Goal: Information Seeking & Learning: Find specific fact

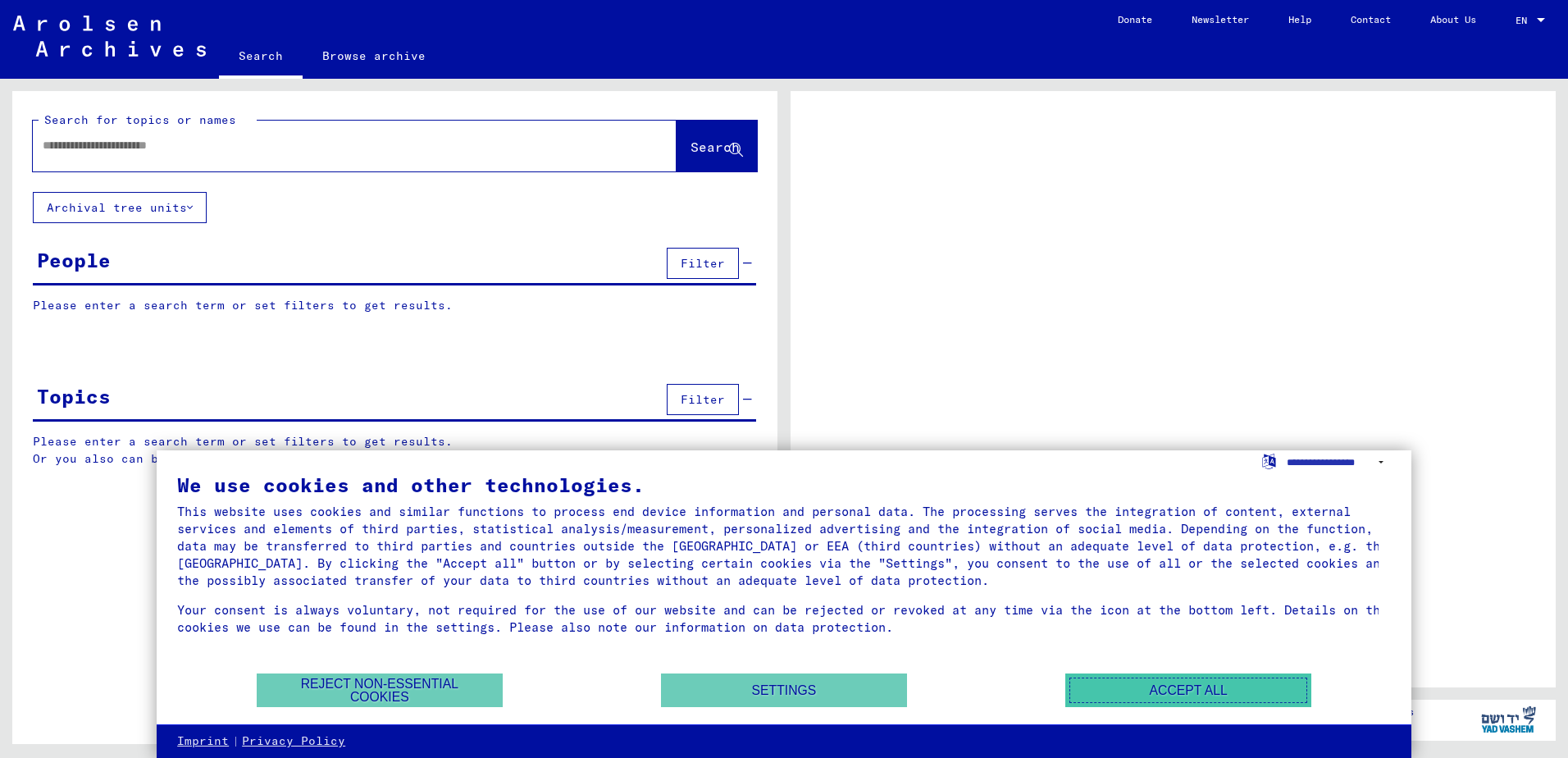
click at [1190, 686] on button "Accept all" at bounding box center [1188, 691] width 246 height 34
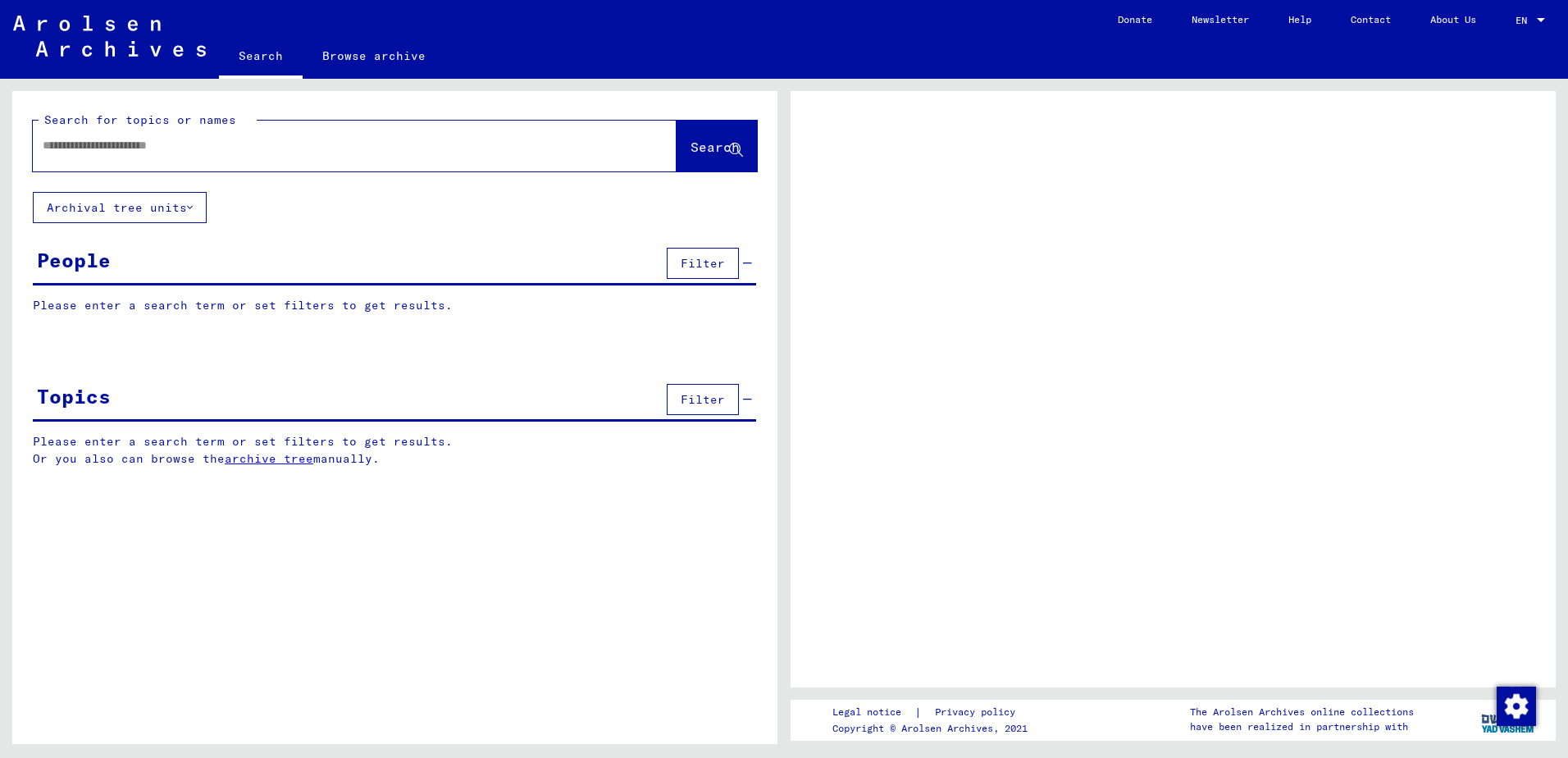
click at [148, 145] on input "text" at bounding box center [340, 145] width 595 height 17
type input "*"
type input "**********"
click at [703, 155] on span "Search" at bounding box center [715, 147] width 50 height 17
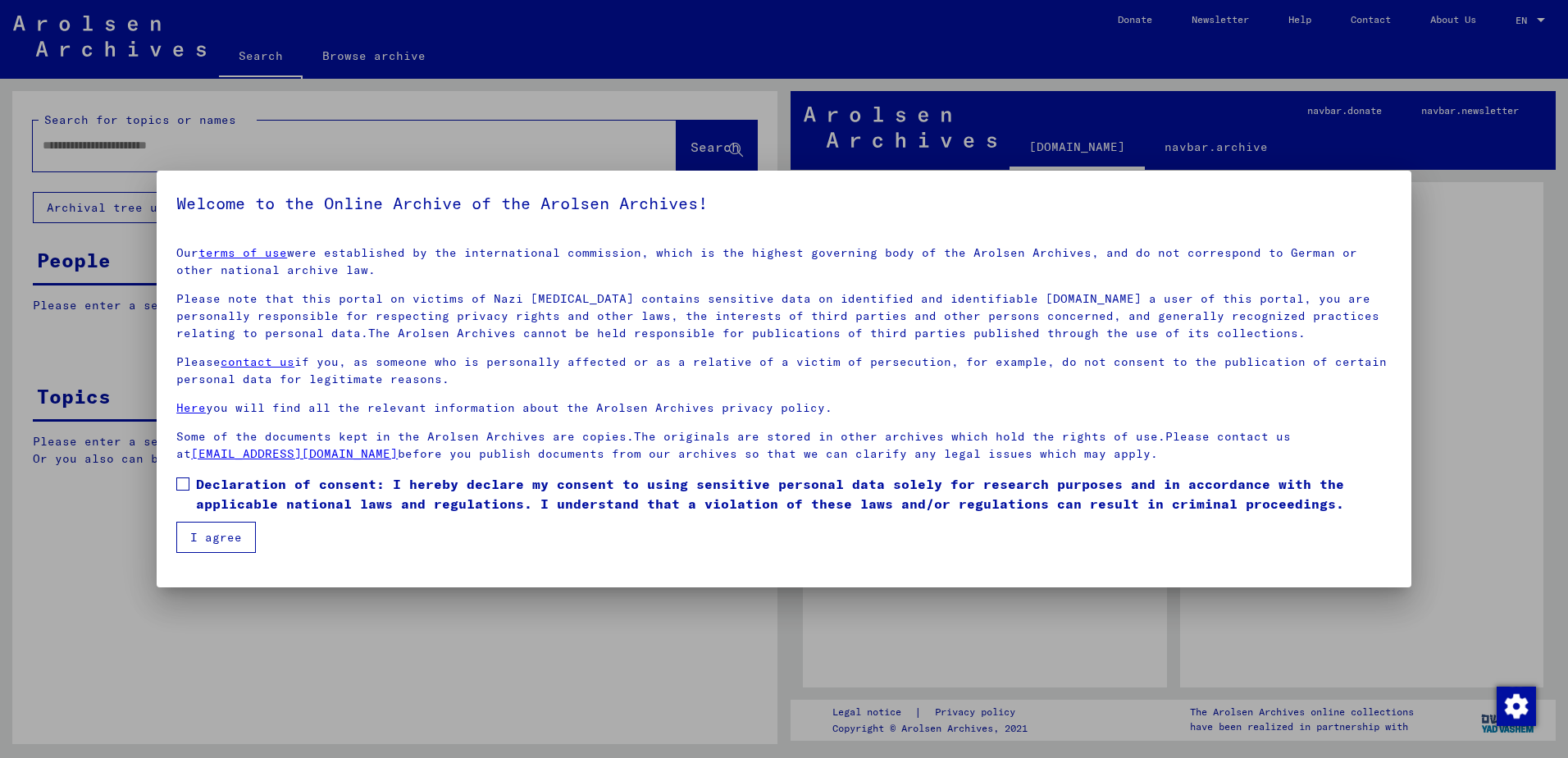
click at [187, 478] on span at bounding box center [183, 483] width 13 height 13
click at [205, 542] on button "I agree" at bounding box center [215, 537] width 80 height 31
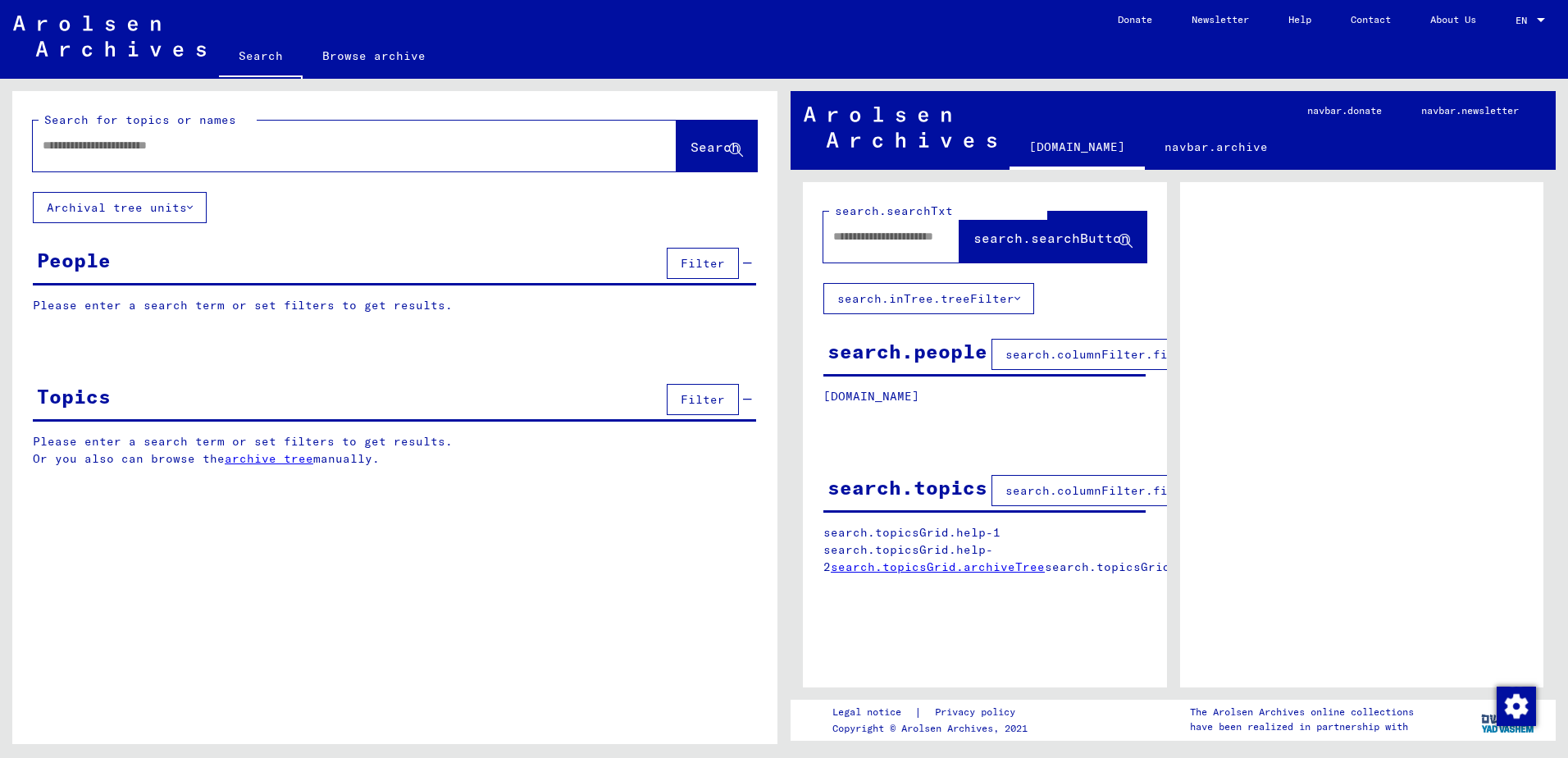
click at [103, 156] on div at bounding box center [334, 145] width 604 height 37
click at [115, 151] on input "text" at bounding box center [340, 145] width 595 height 17
type input "**********"
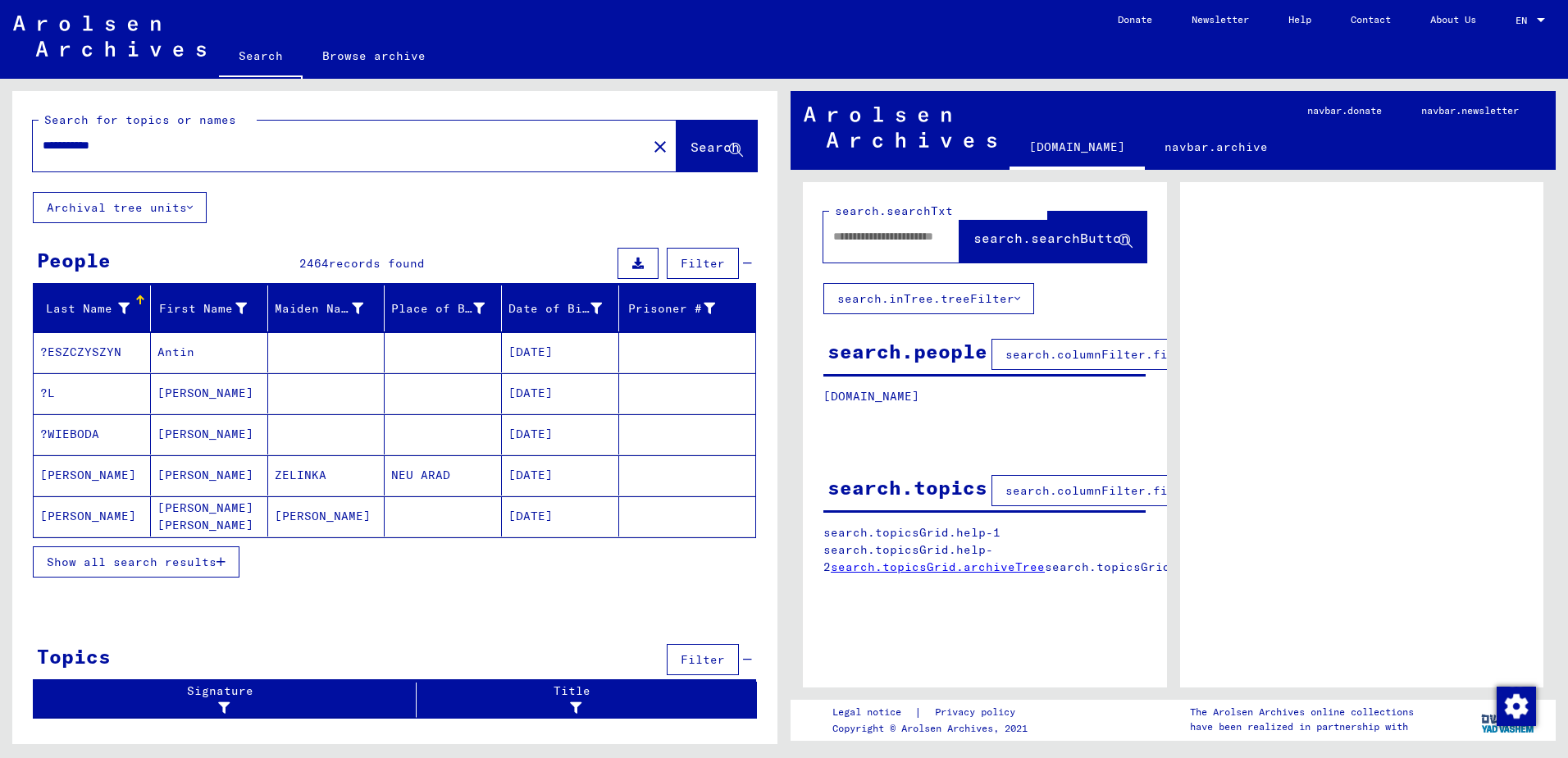
click at [162, 562] on span "Show all search results" at bounding box center [131, 562] width 170 height 15
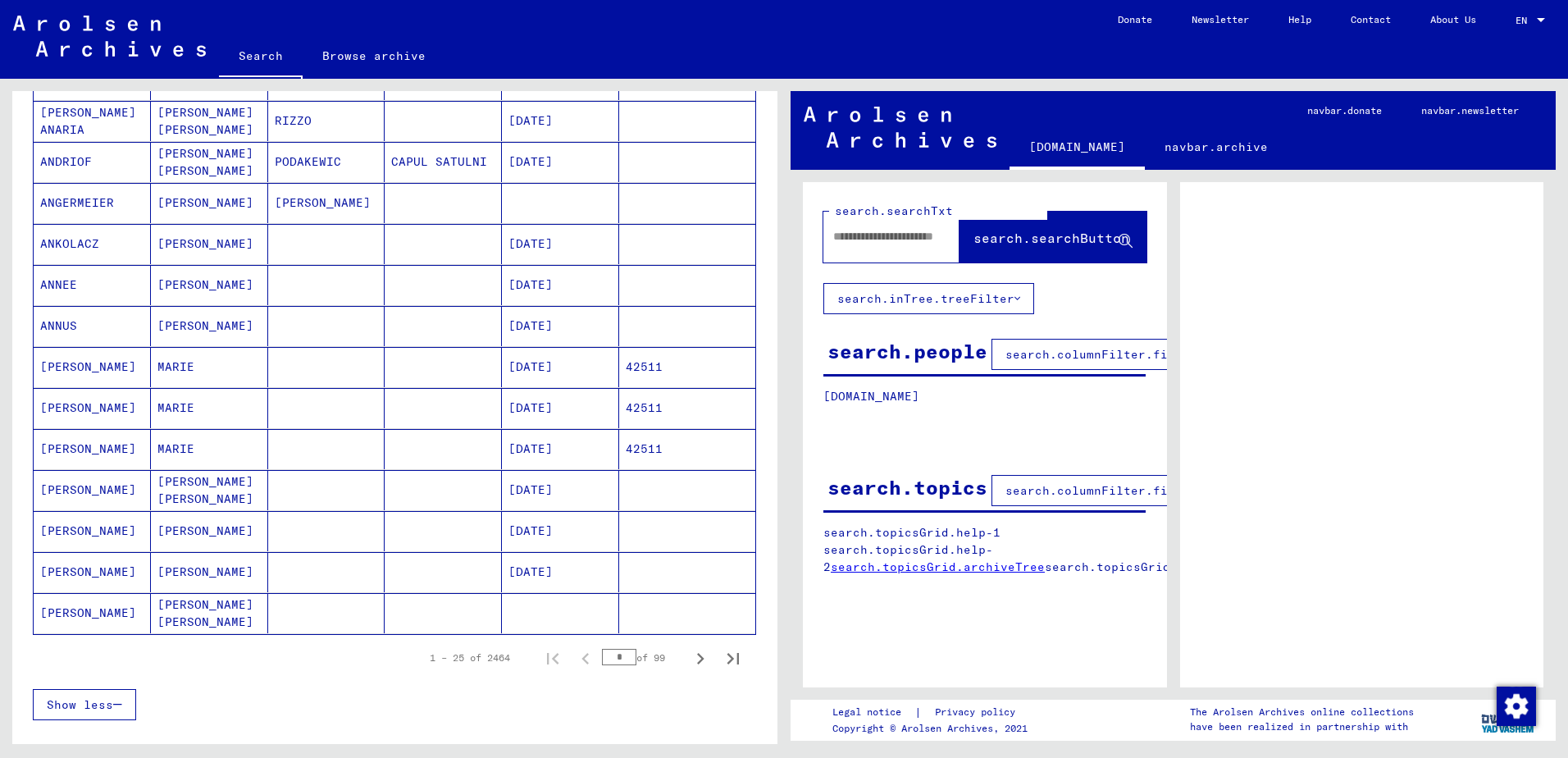
scroll to position [828, 0]
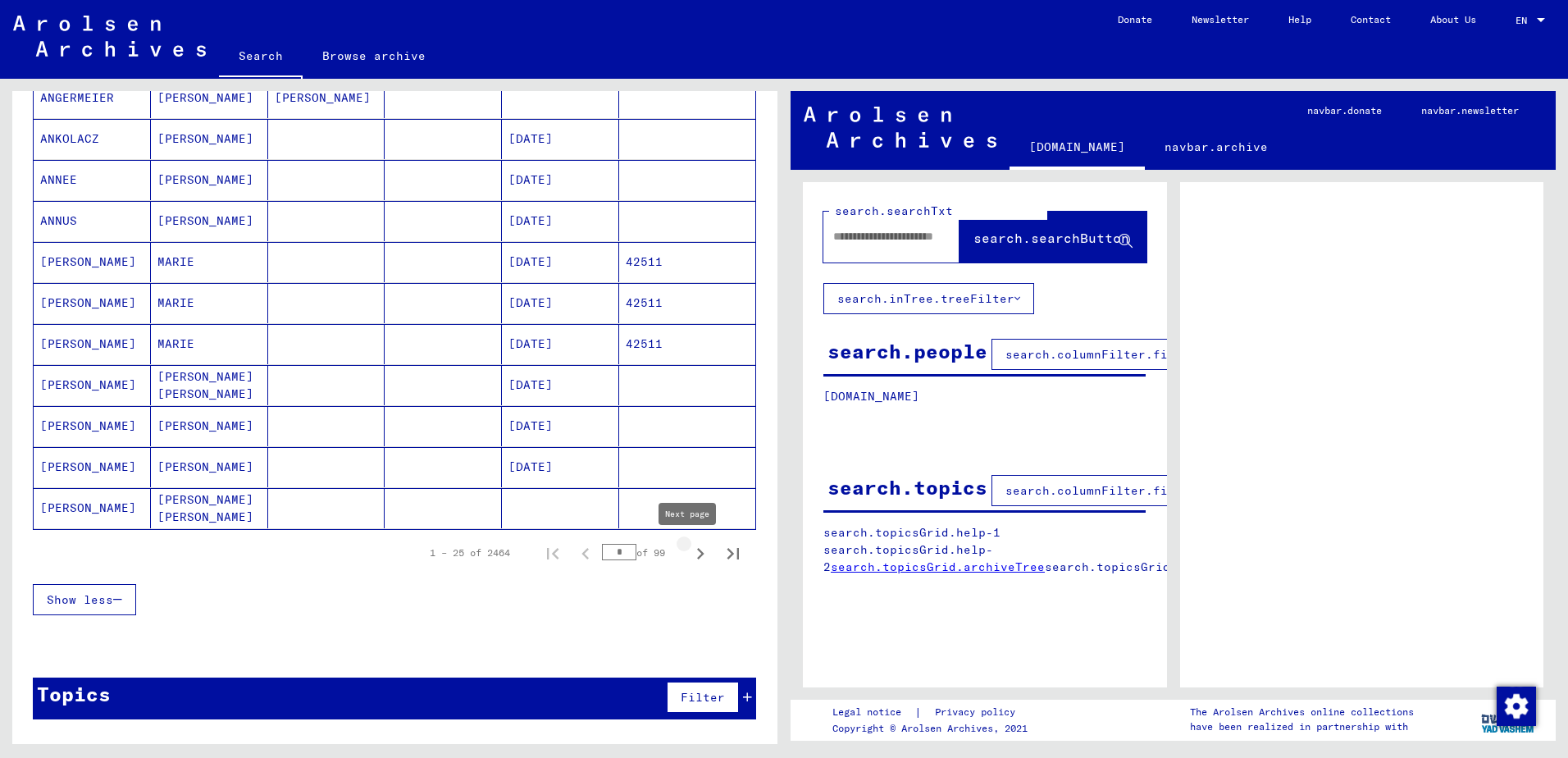
click at [688, 555] on icon "Next page" at bounding box center [700, 554] width 23 height 23
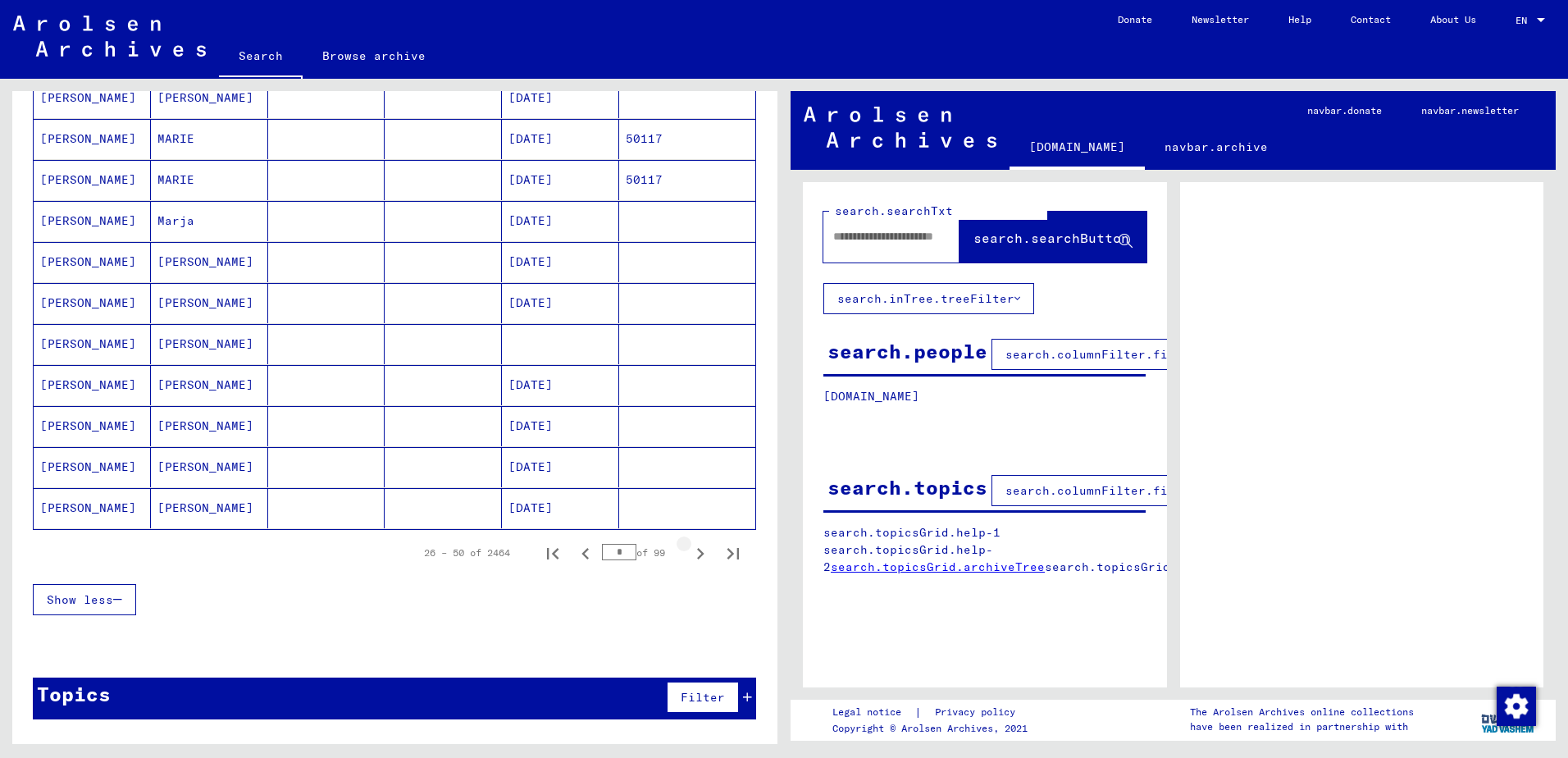
click at [688, 555] on icon "Next page" at bounding box center [700, 554] width 23 height 23
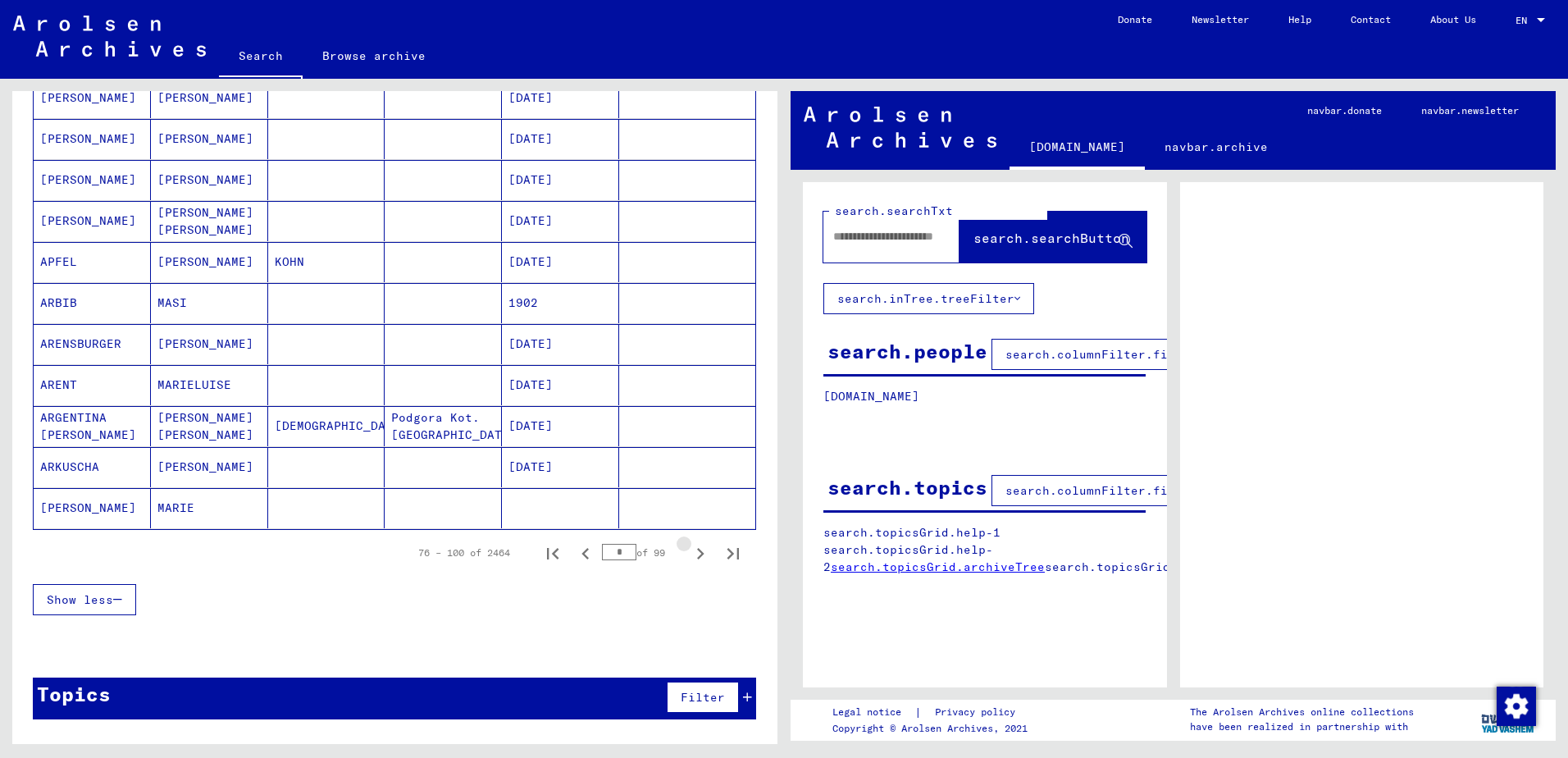
click at [688, 555] on icon "Next page" at bounding box center [700, 554] width 23 height 23
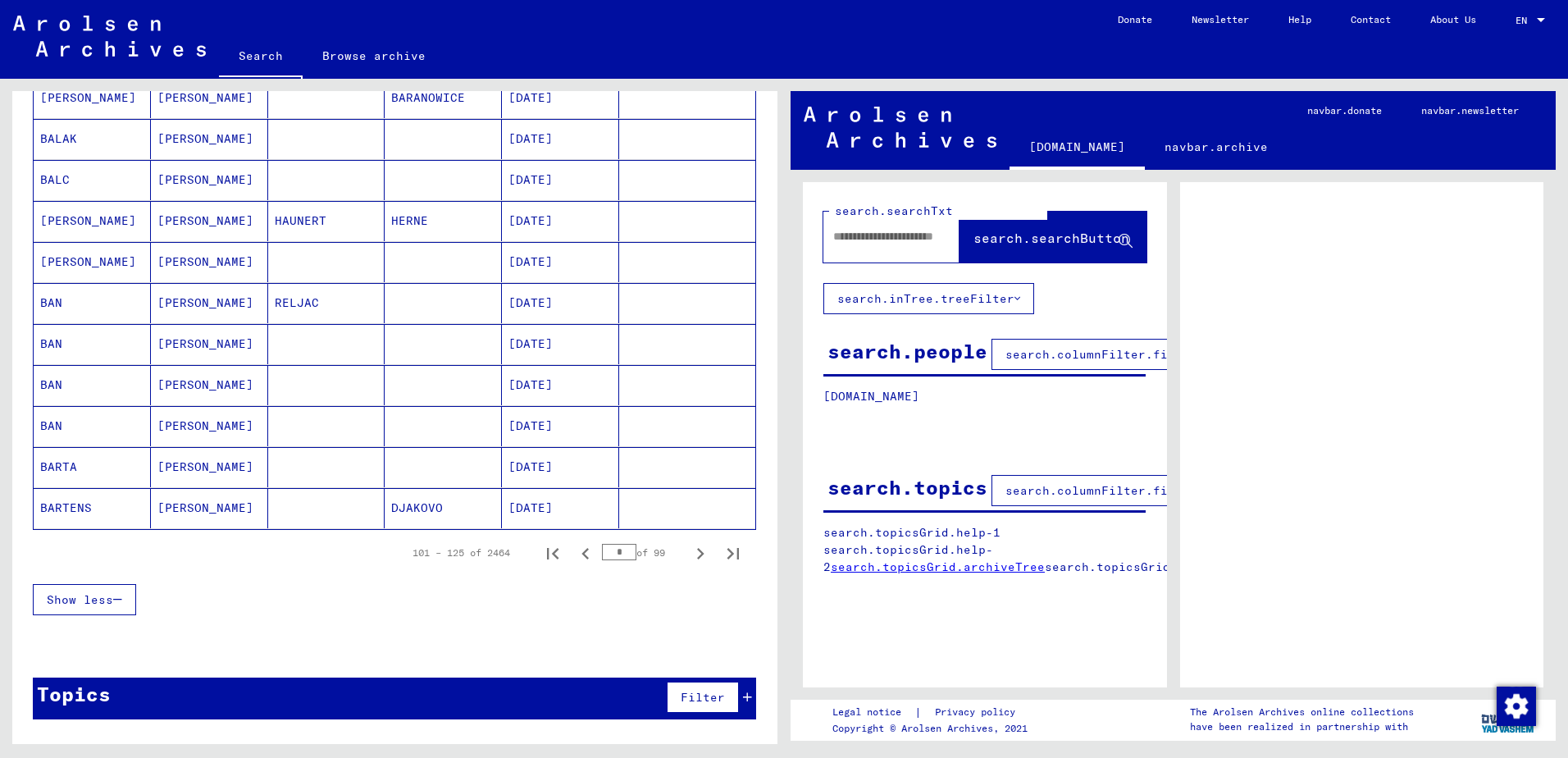
click at [688, 555] on icon "Next page" at bounding box center [700, 554] width 23 height 23
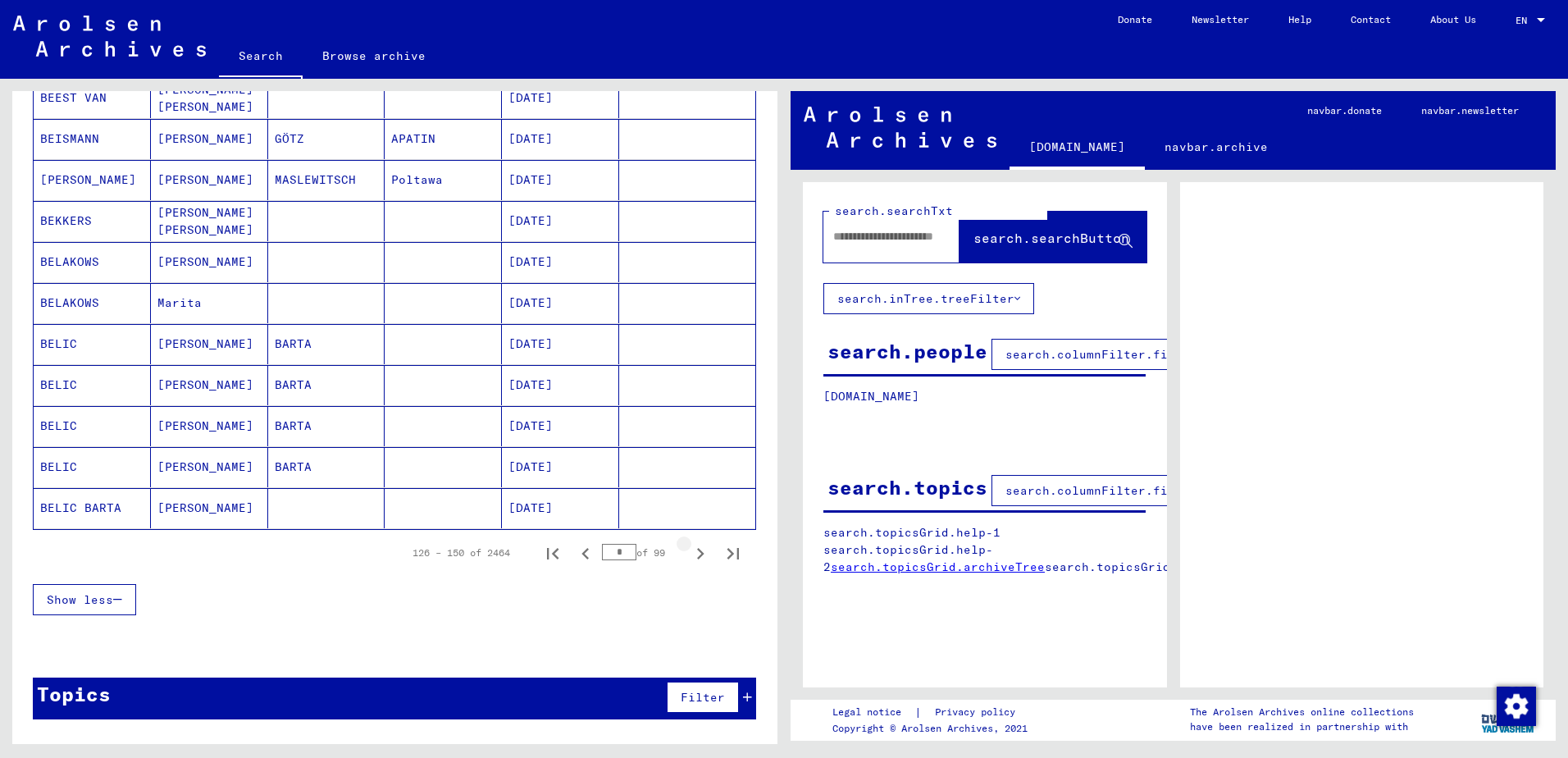
click at [688, 555] on icon "Next page" at bounding box center [700, 554] width 23 height 23
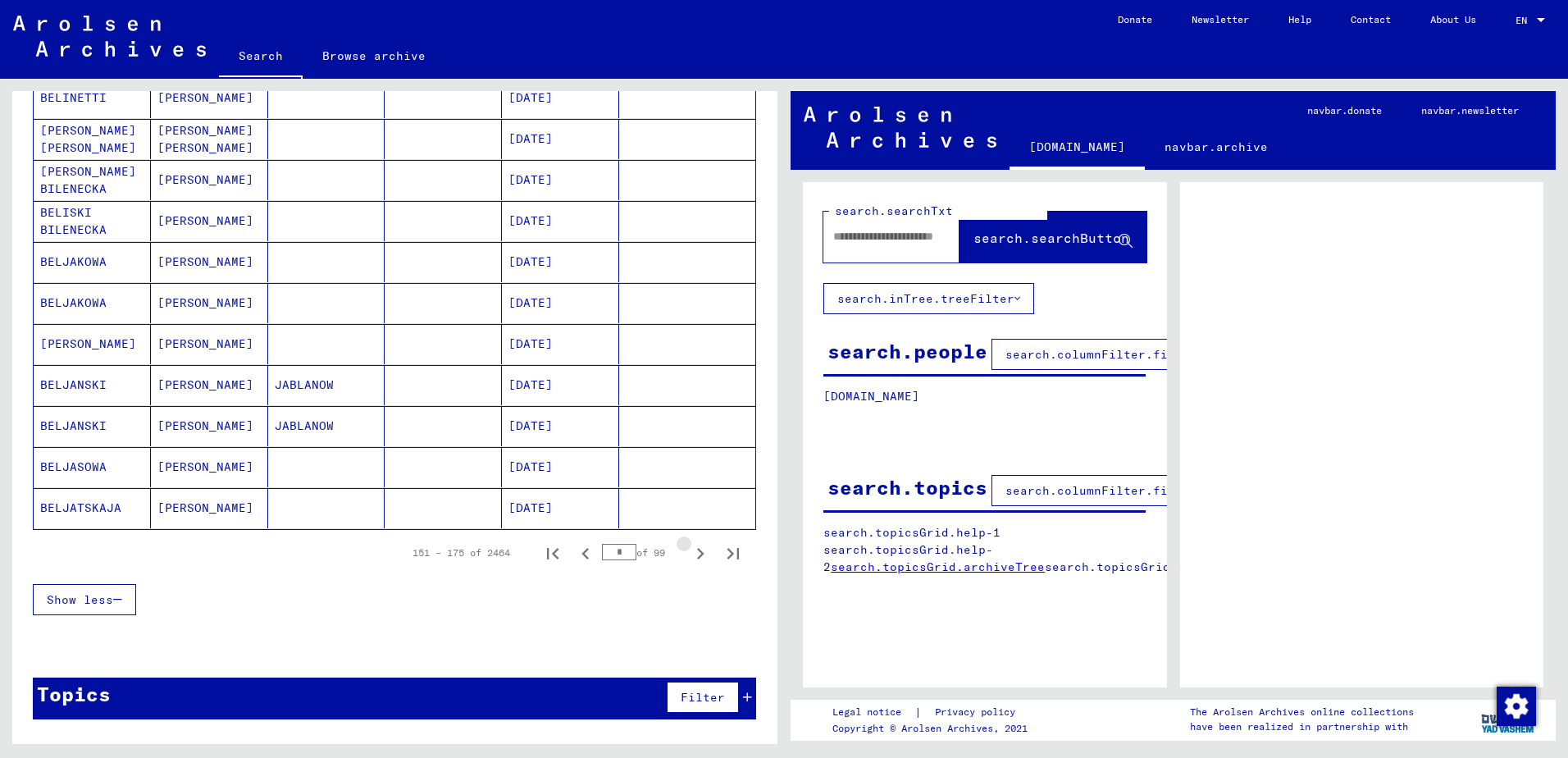
click at [688, 555] on icon "Next page" at bounding box center [700, 554] width 23 height 23
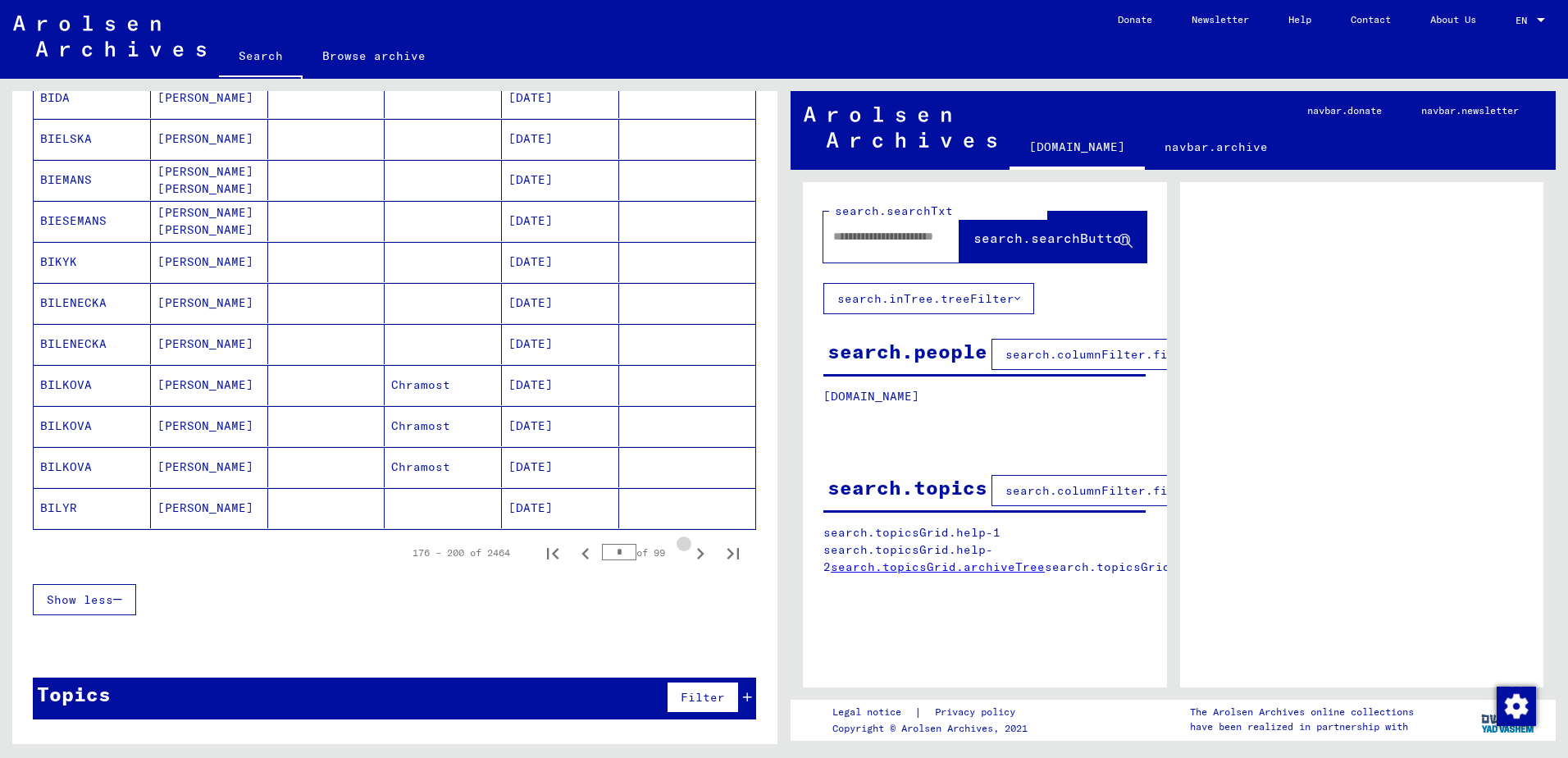
click at [688, 555] on icon "Next page" at bounding box center [700, 554] width 23 height 23
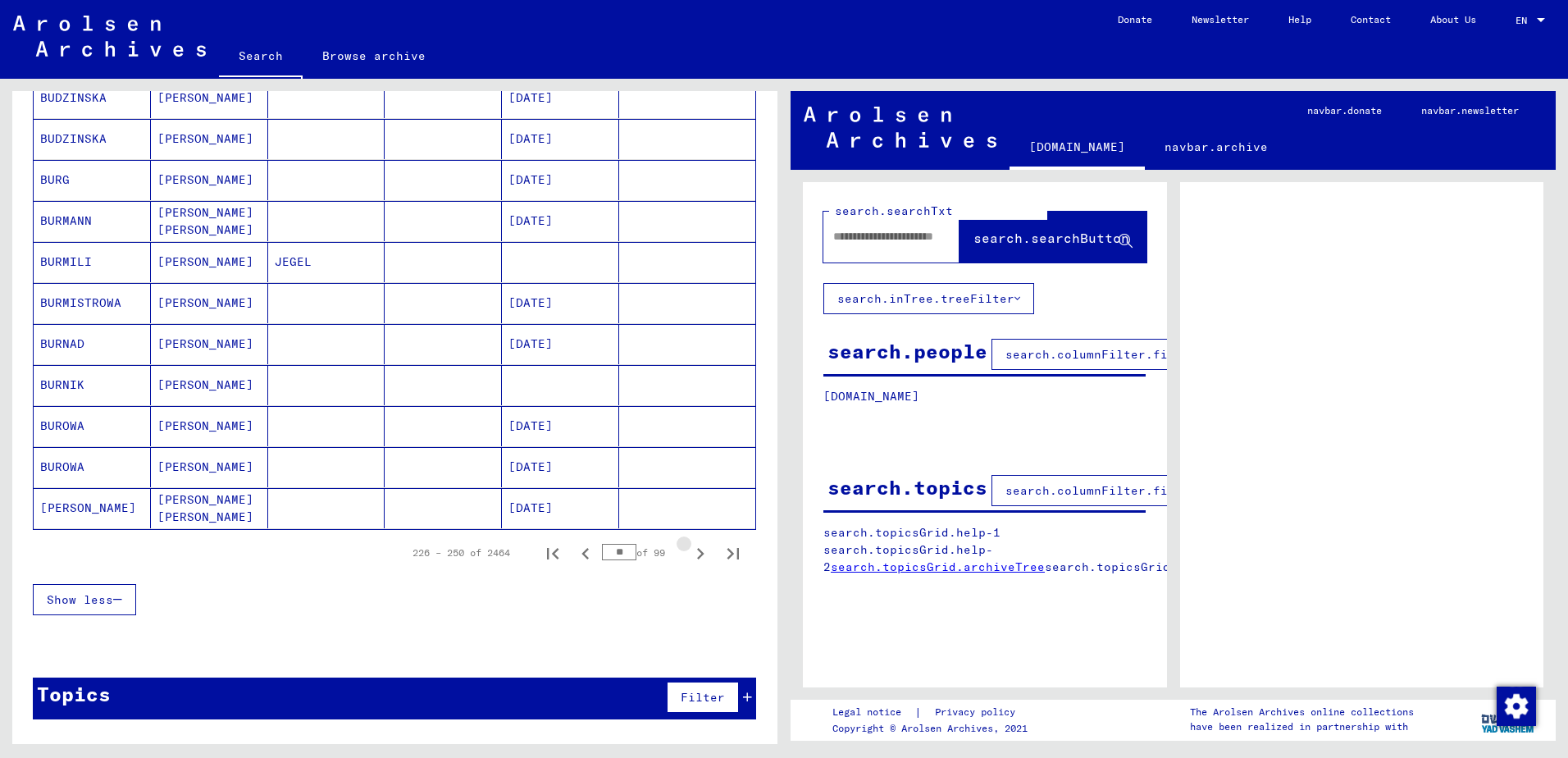
click at [688, 555] on icon "Next page" at bounding box center [700, 554] width 23 height 23
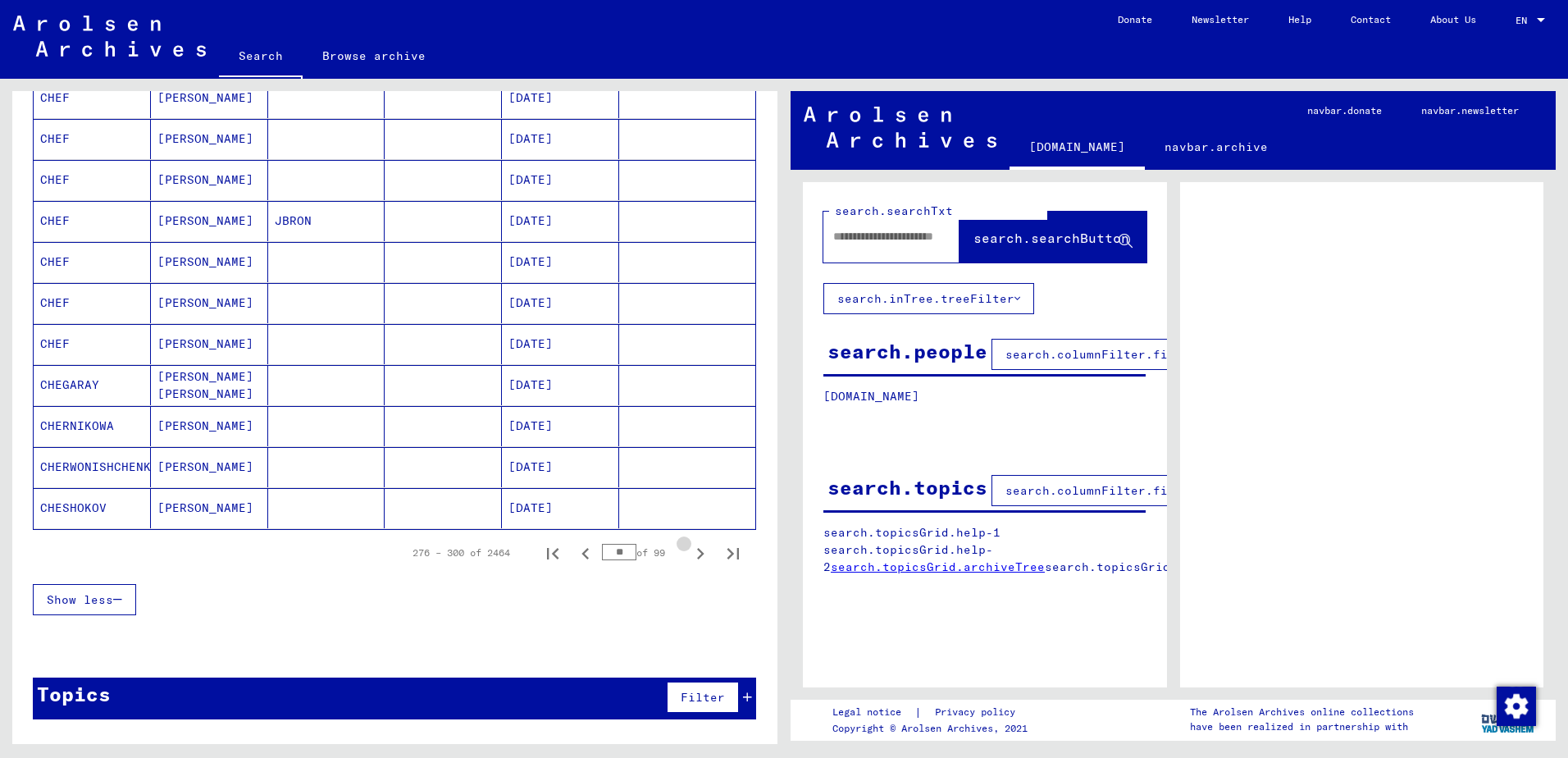
click at [688, 555] on icon "Next page" at bounding box center [700, 554] width 23 height 23
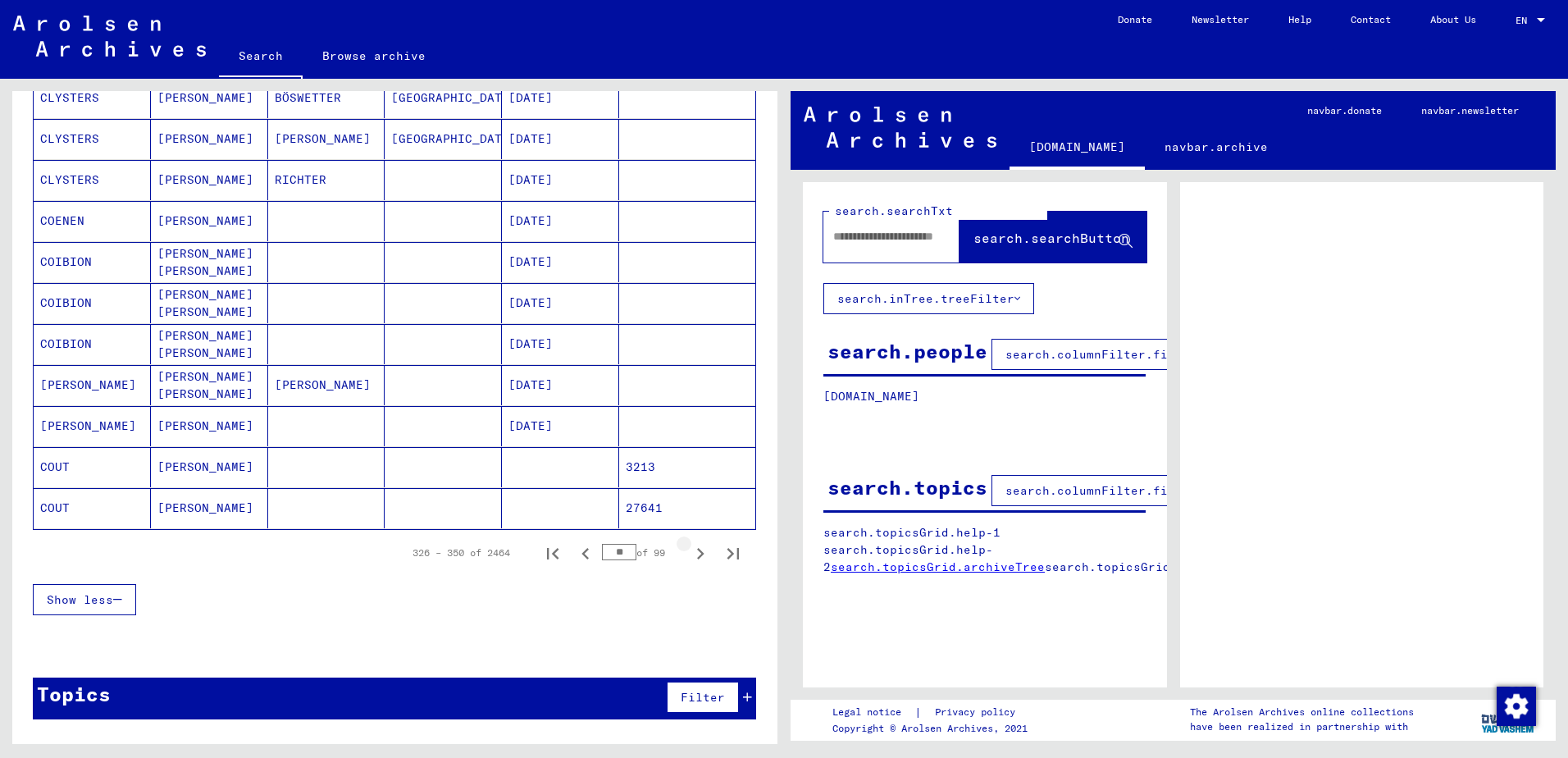
click at [688, 555] on icon "Next page" at bounding box center [700, 554] width 23 height 23
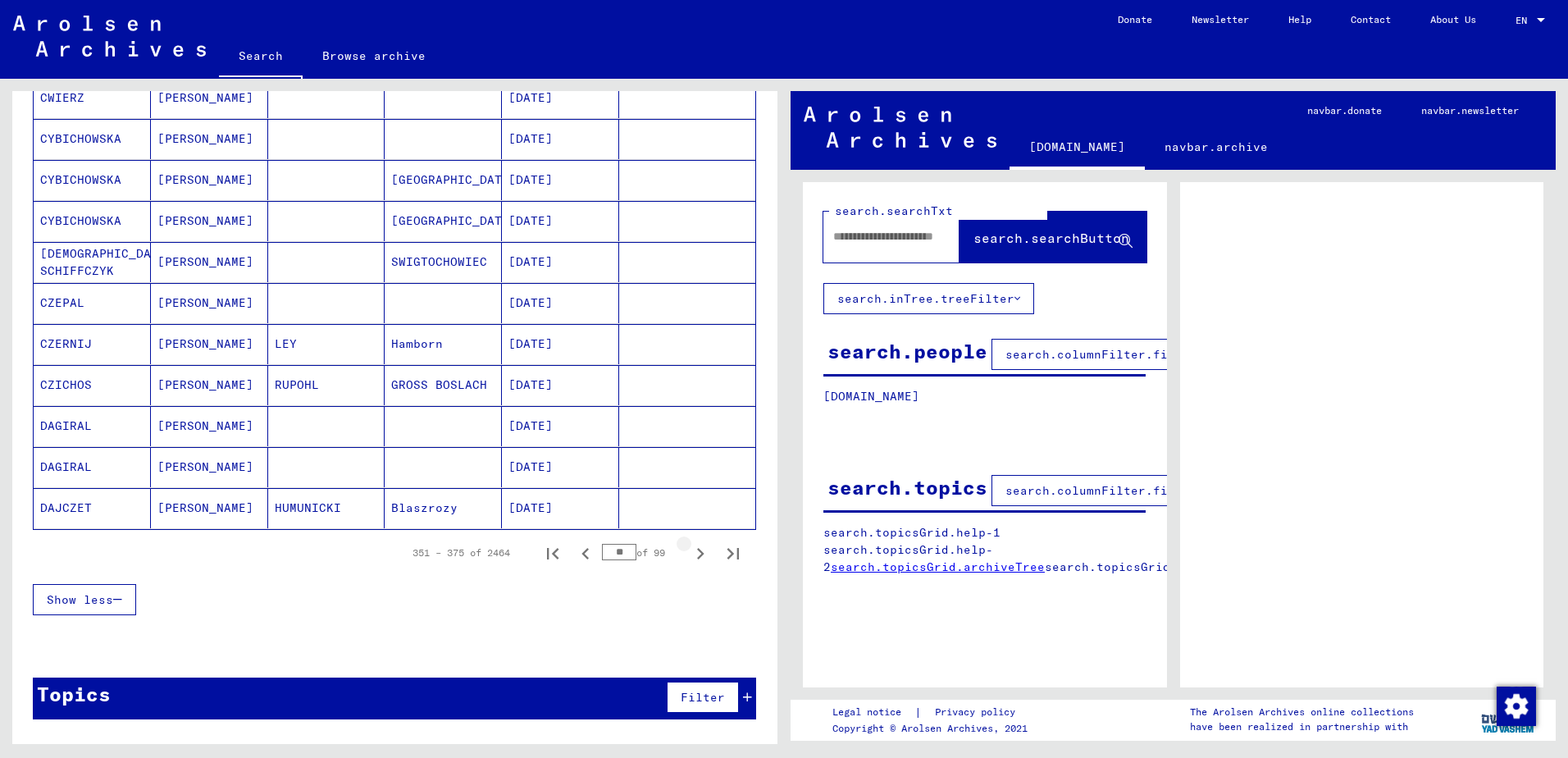
click at [688, 555] on icon "Next page" at bounding box center [700, 554] width 23 height 23
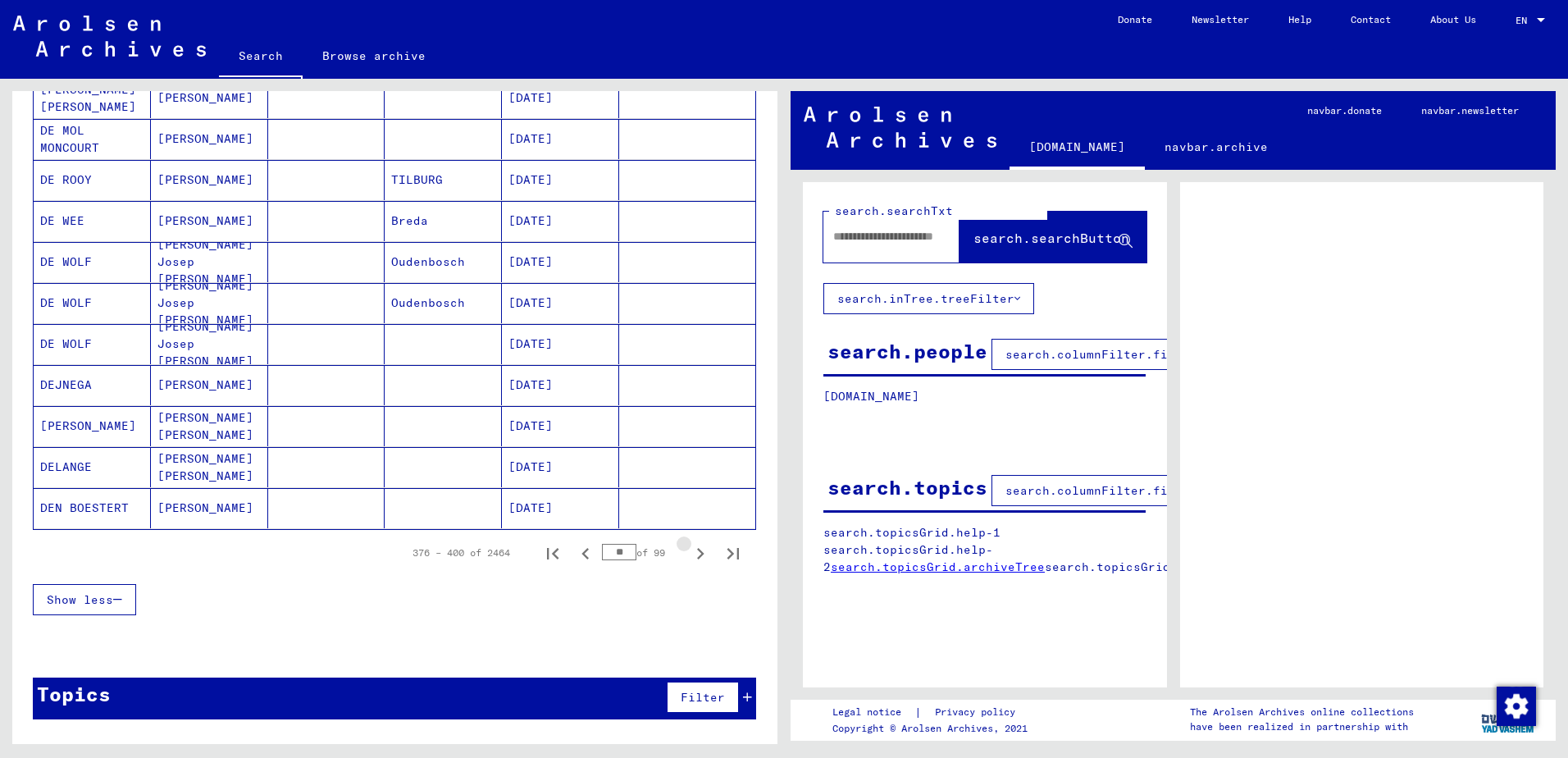
click at [688, 555] on icon "Next page" at bounding box center [700, 554] width 23 height 23
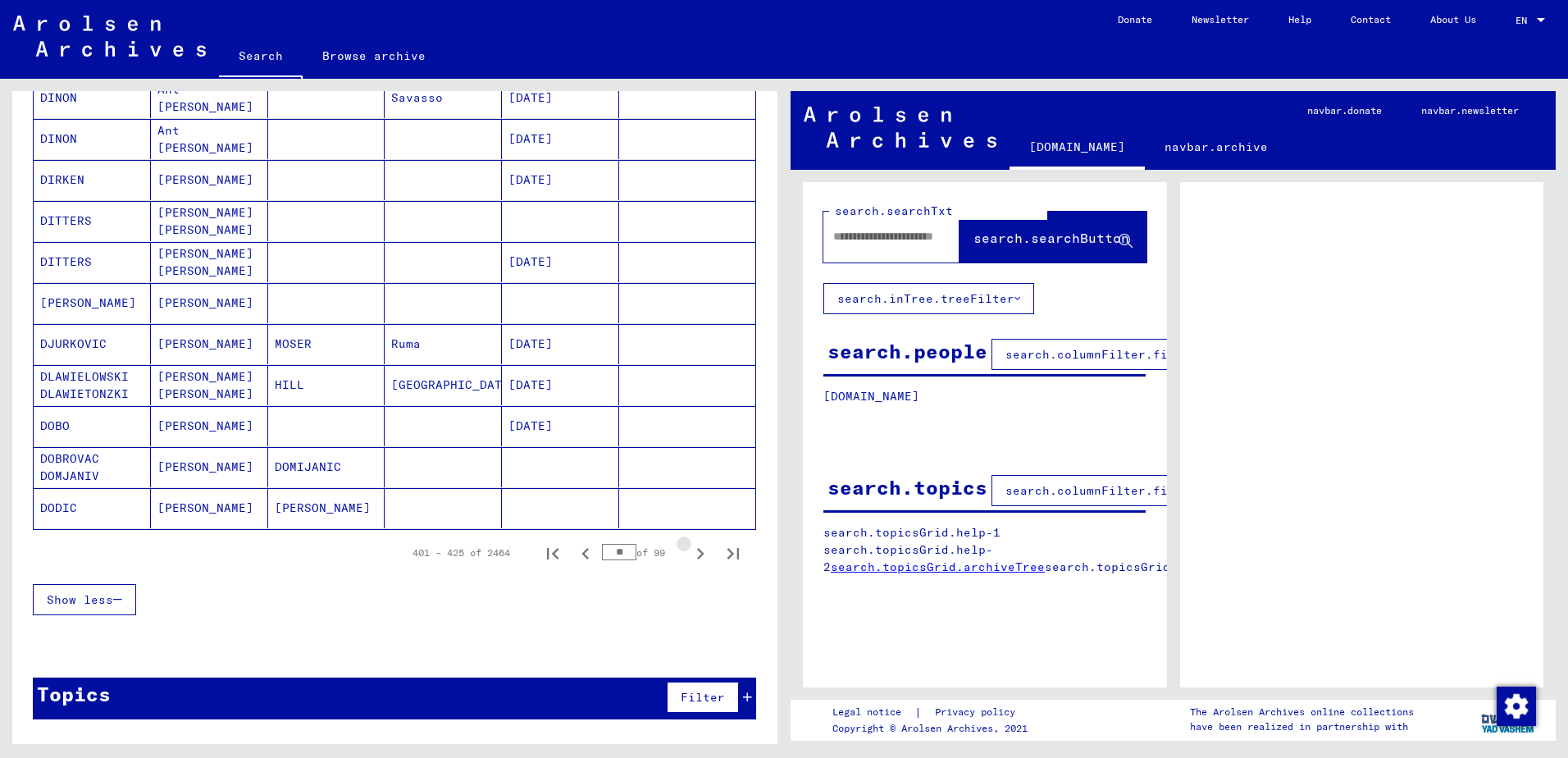
click at [688, 555] on icon "Next page" at bounding box center [700, 554] width 23 height 23
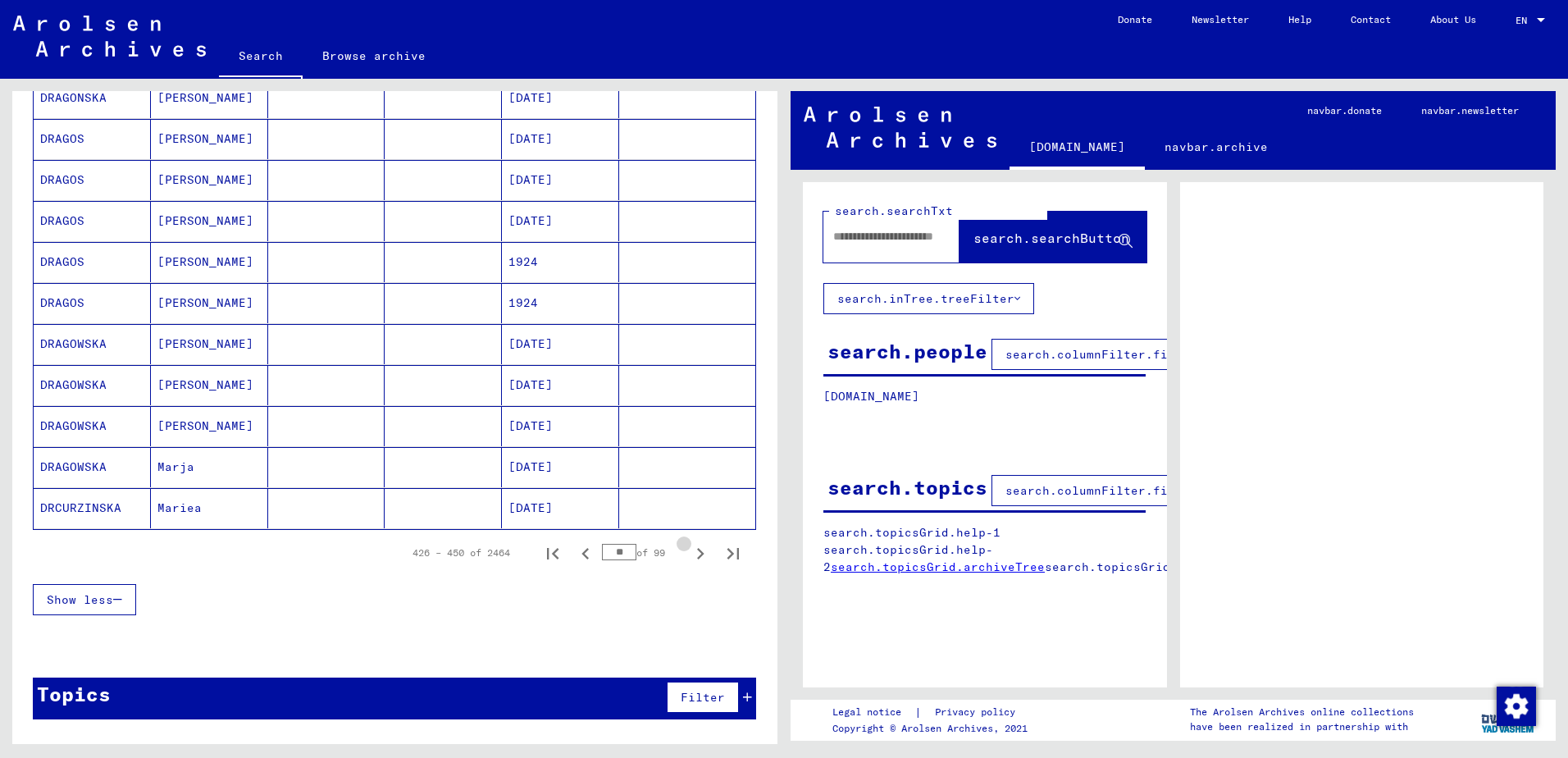
click at [688, 555] on icon "Next page" at bounding box center [700, 554] width 23 height 23
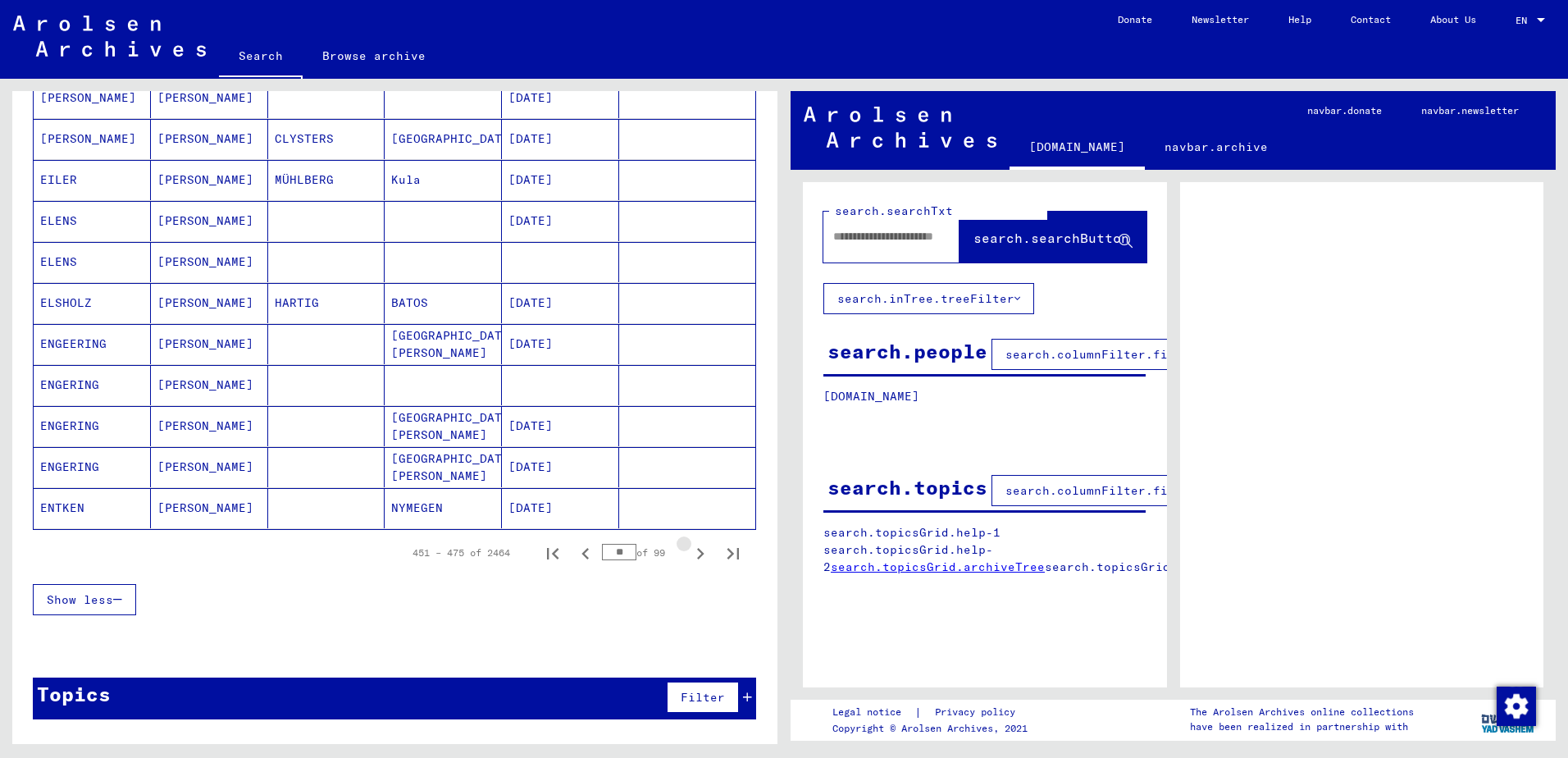
click at [688, 555] on icon "Next page" at bounding box center [700, 554] width 23 height 23
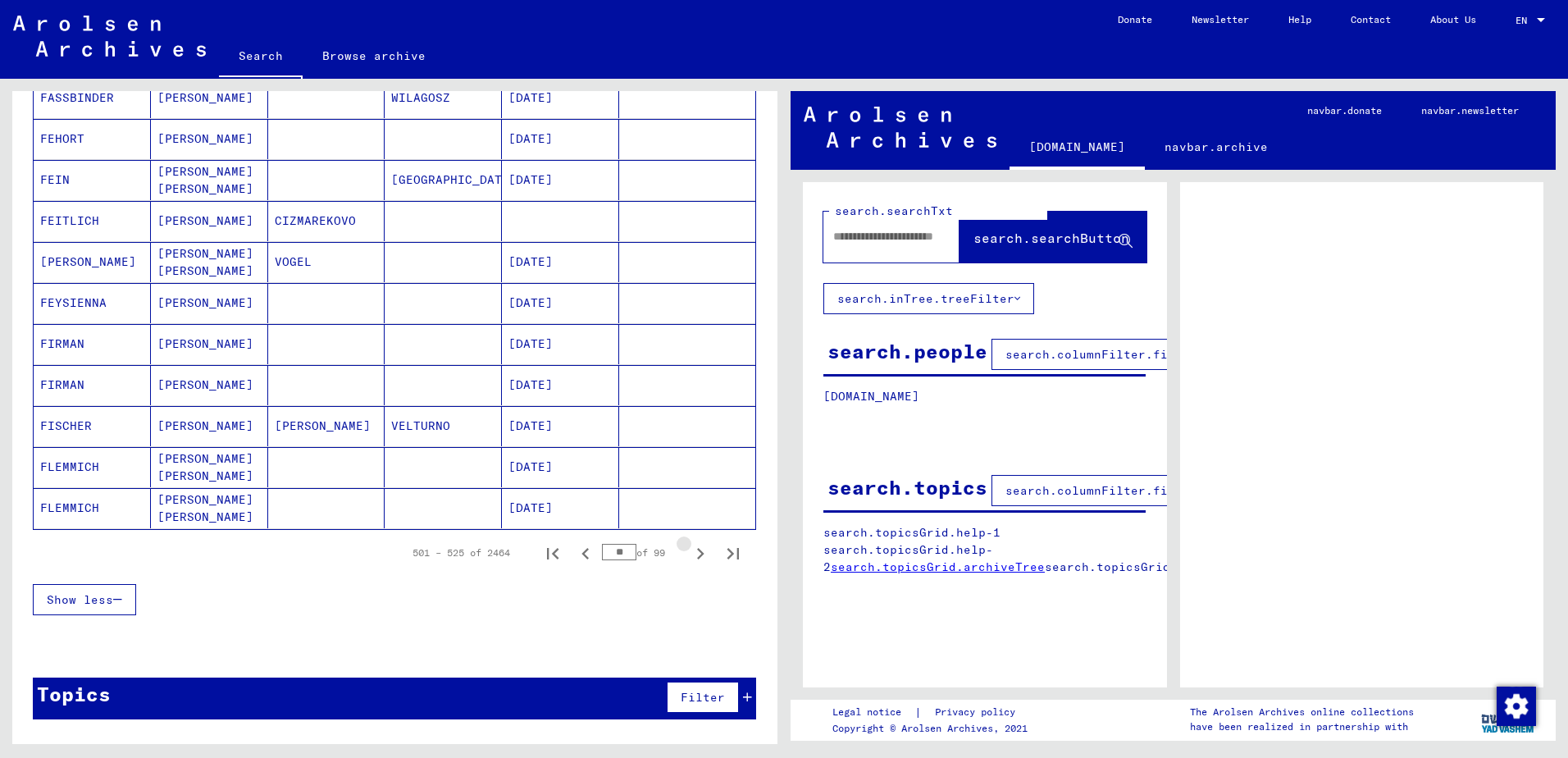
click at [688, 555] on icon "Next page" at bounding box center [700, 554] width 23 height 23
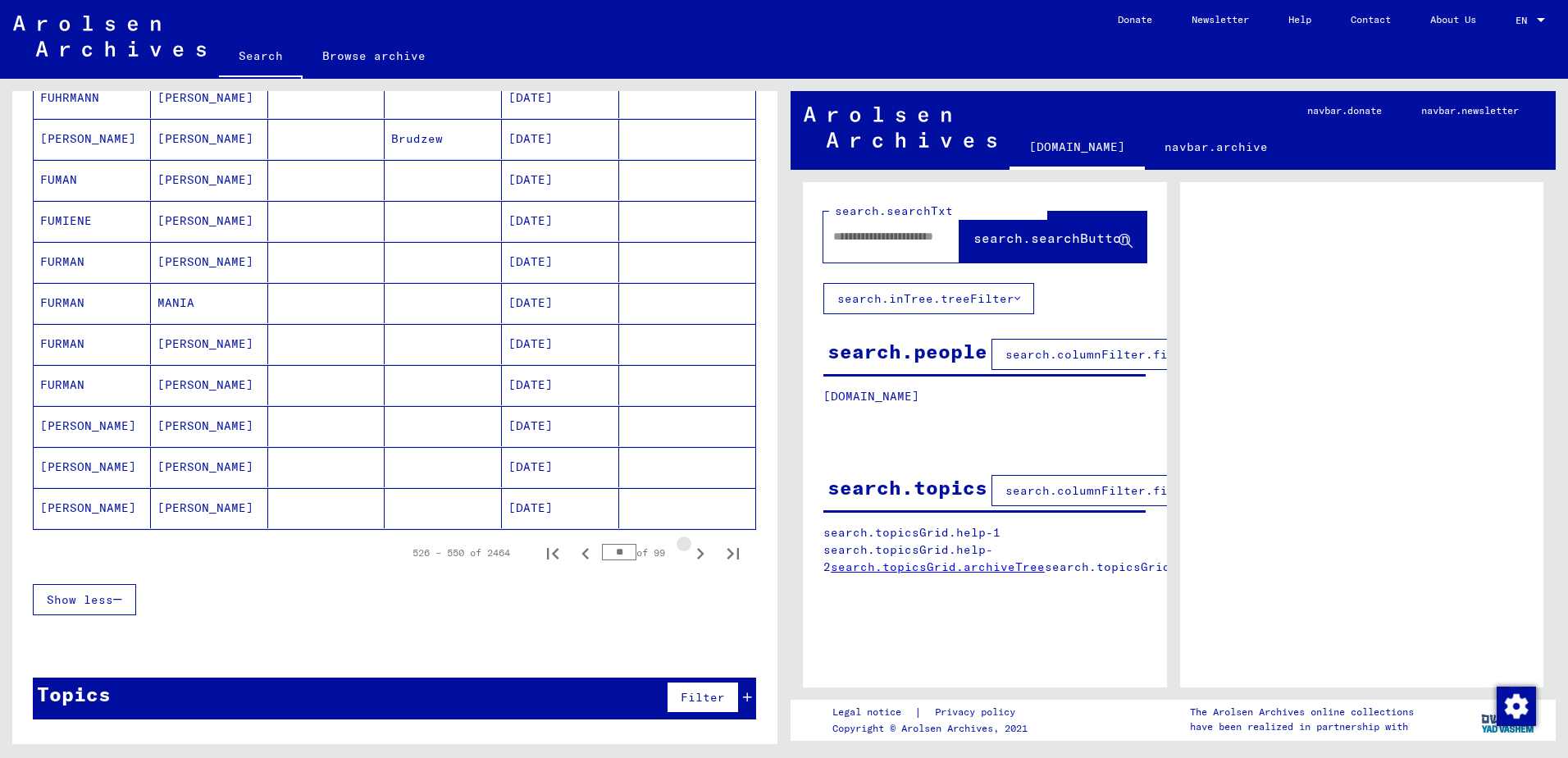
click at [688, 555] on icon "Next page" at bounding box center [700, 554] width 23 height 23
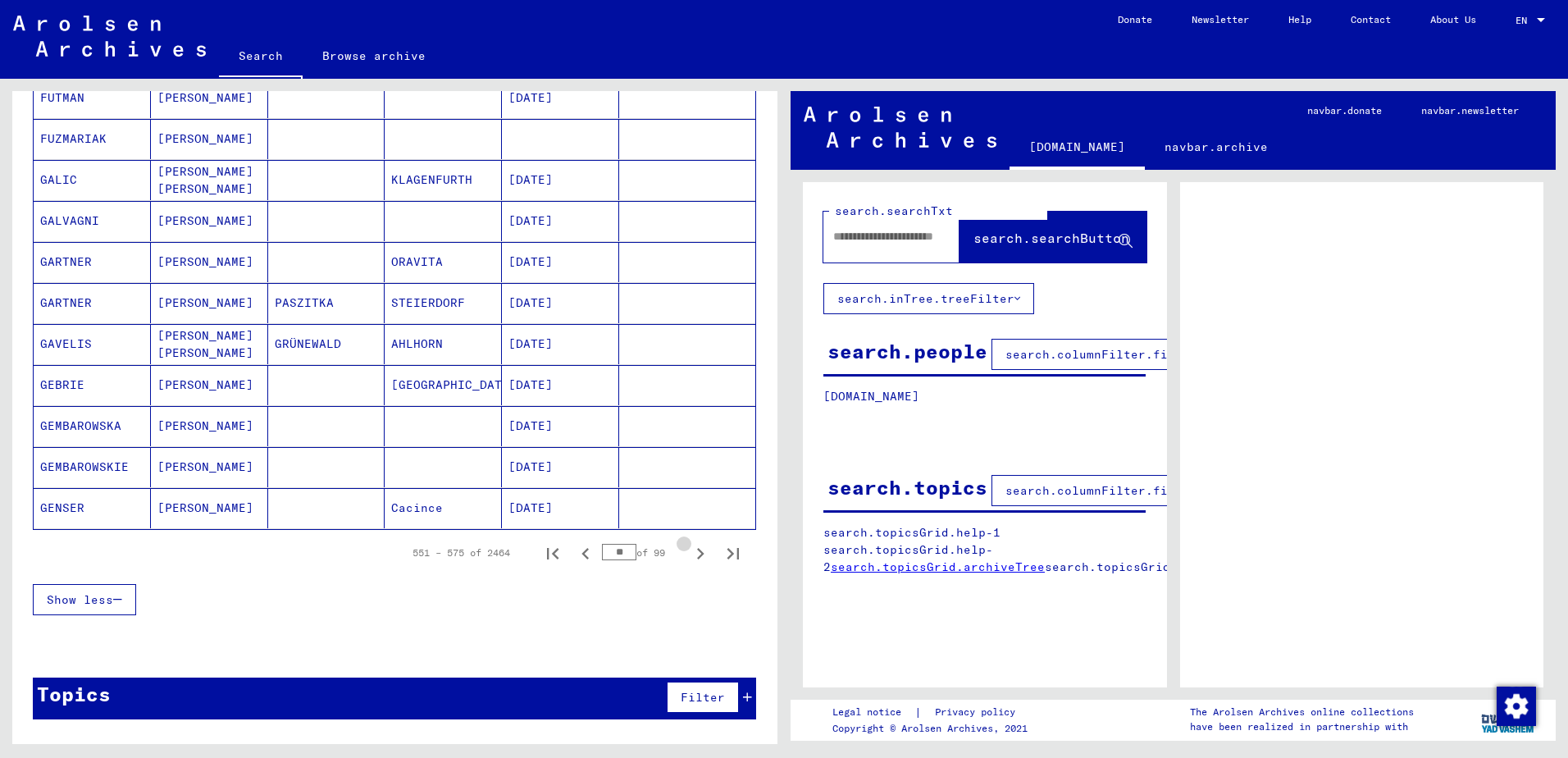
click at [688, 556] on icon "Next page" at bounding box center [700, 554] width 23 height 23
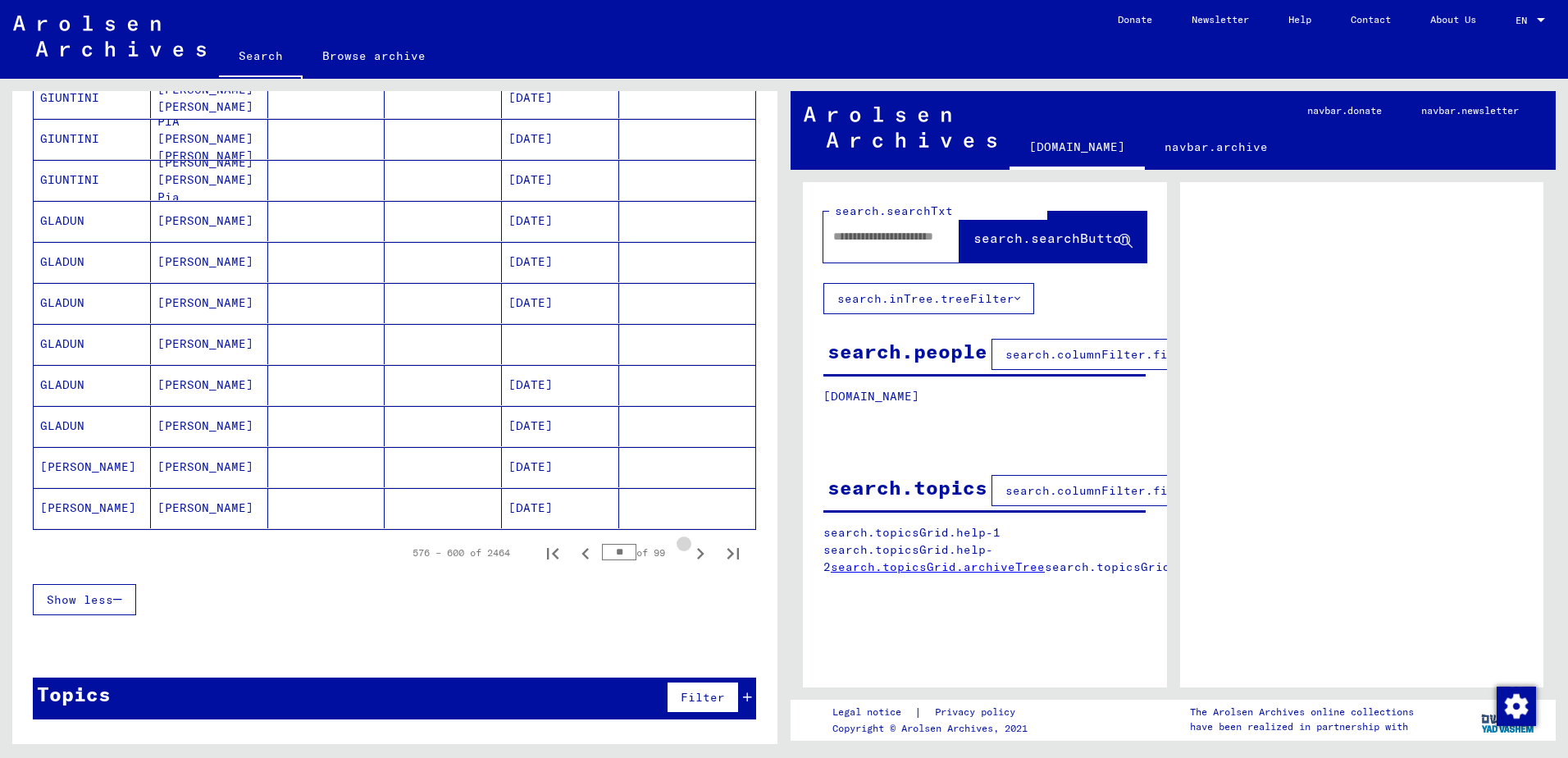
click at [688, 556] on icon "Next page" at bounding box center [700, 554] width 23 height 23
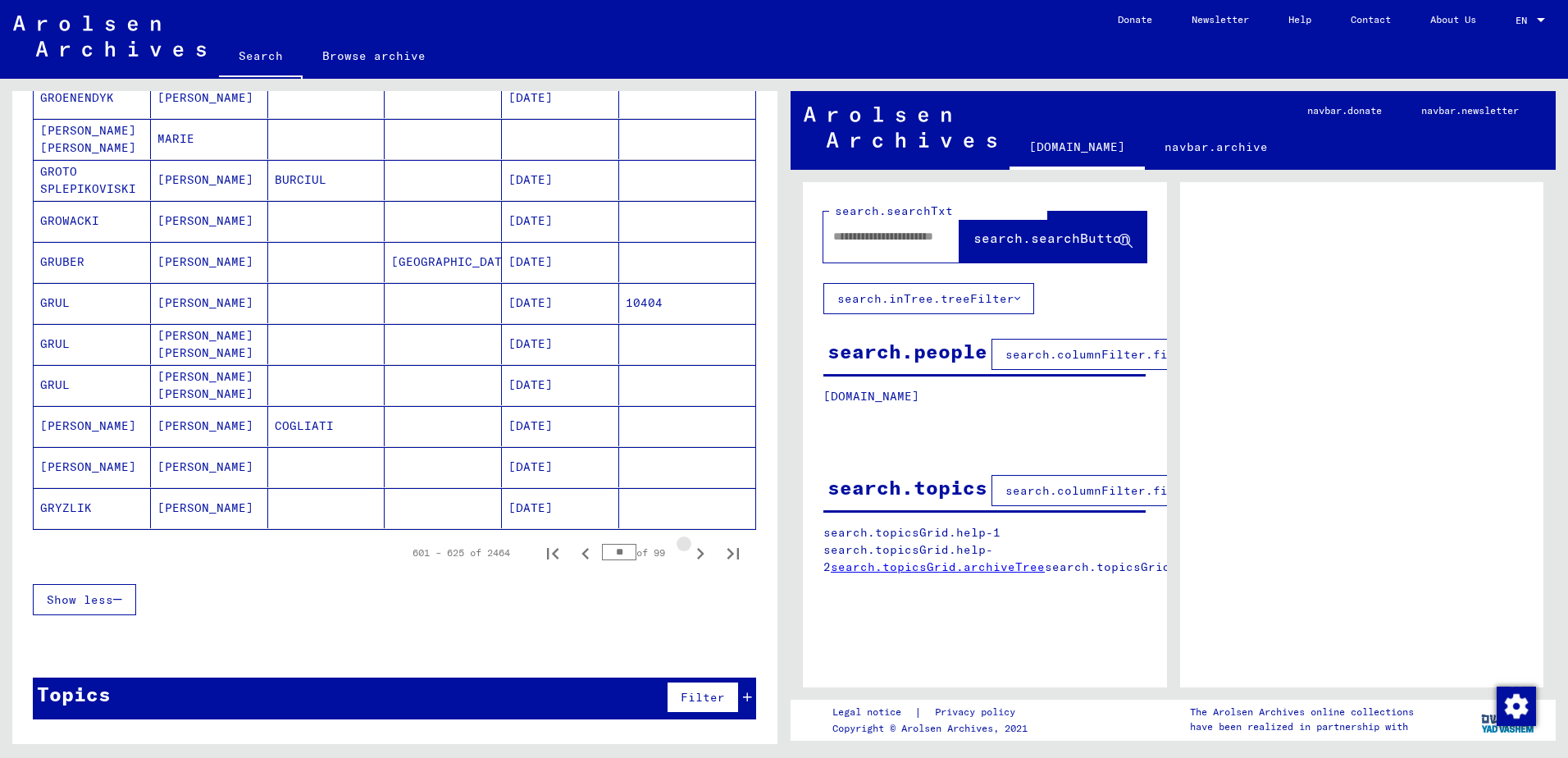
click at [688, 556] on icon "Next page" at bounding box center [700, 554] width 23 height 23
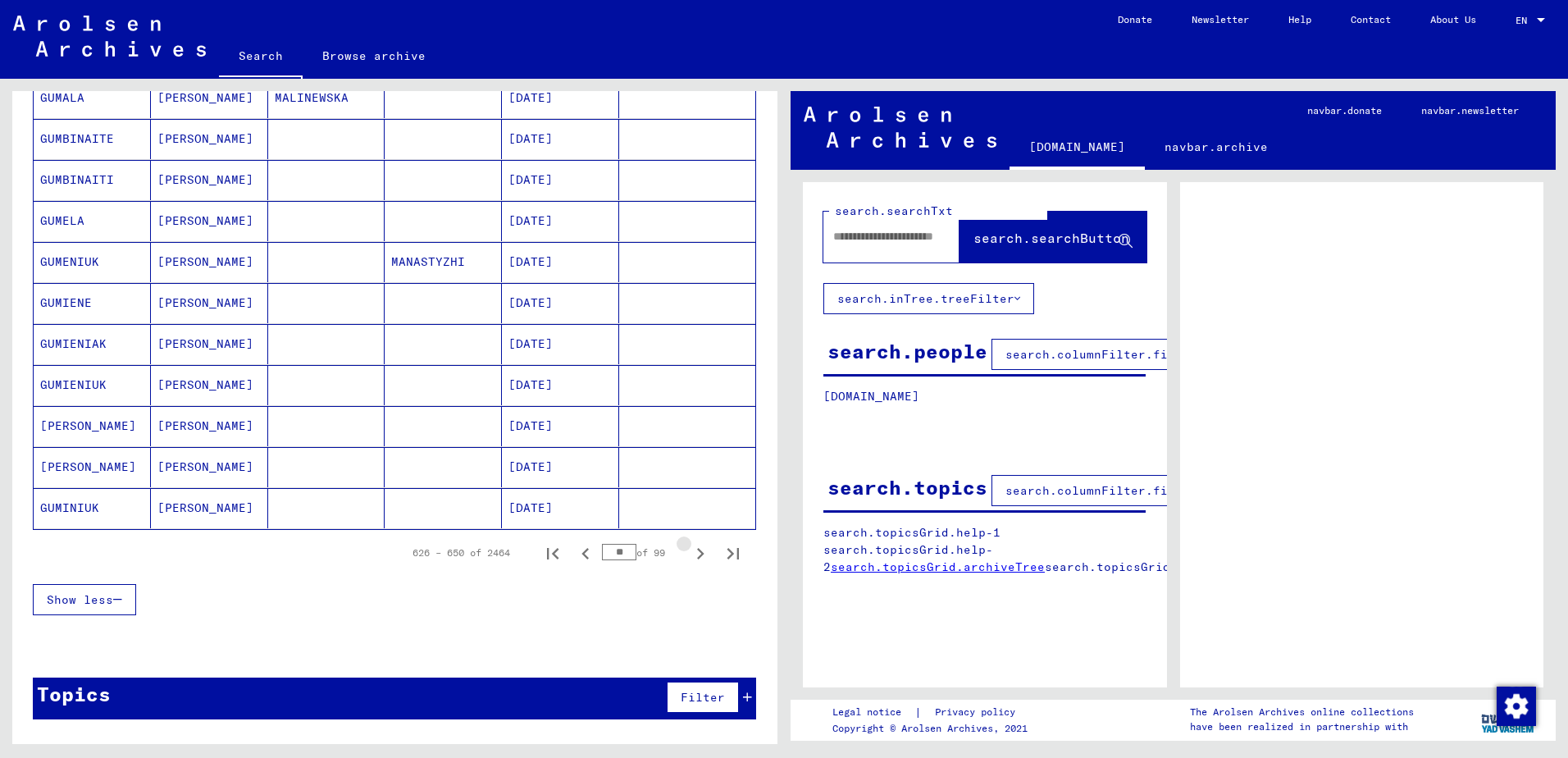
click at [688, 556] on icon "Next page" at bounding box center [700, 554] width 23 height 23
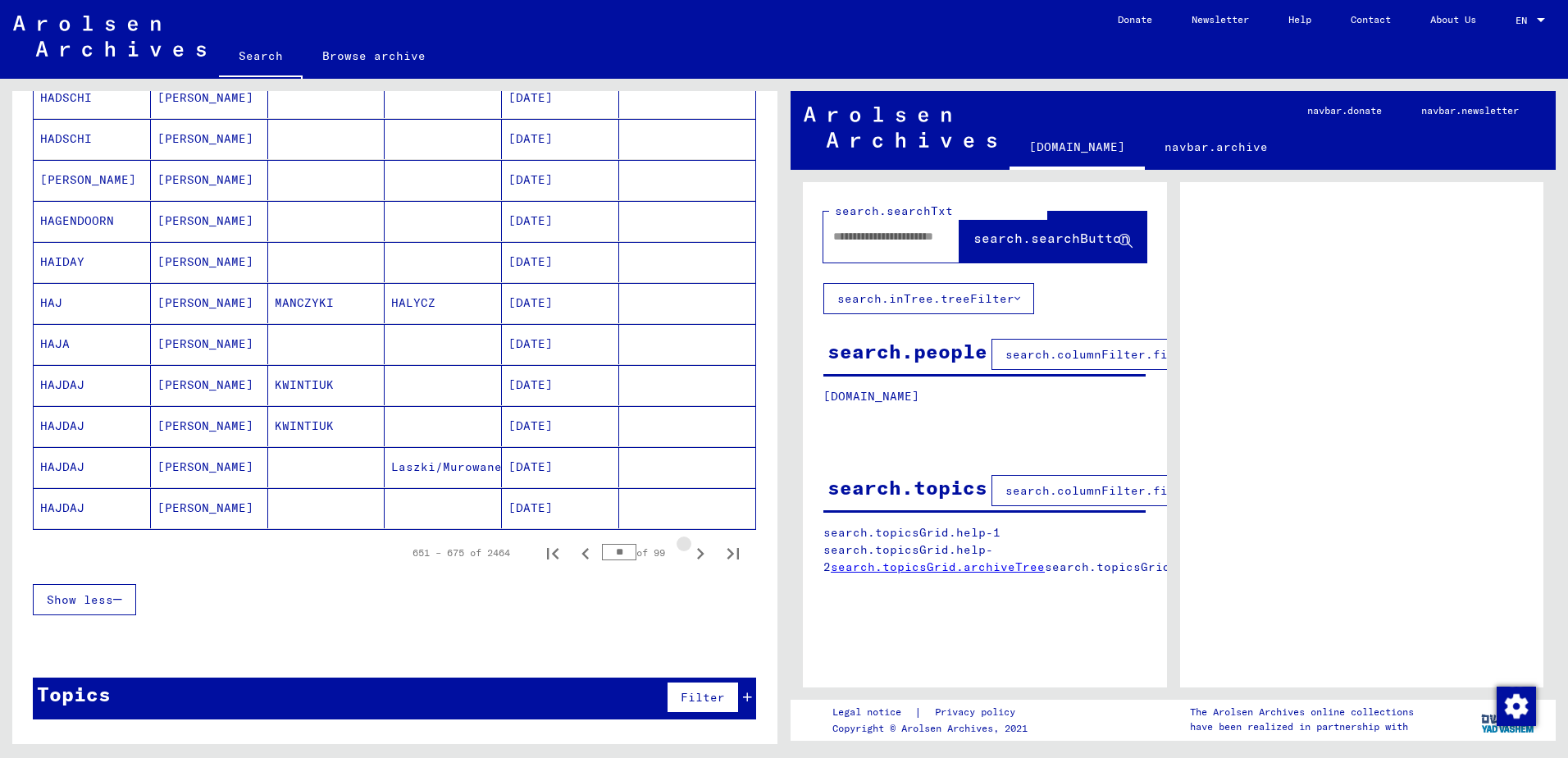
click at [688, 556] on icon "Next page" at bounding box center [700, 554] width 23 height 23
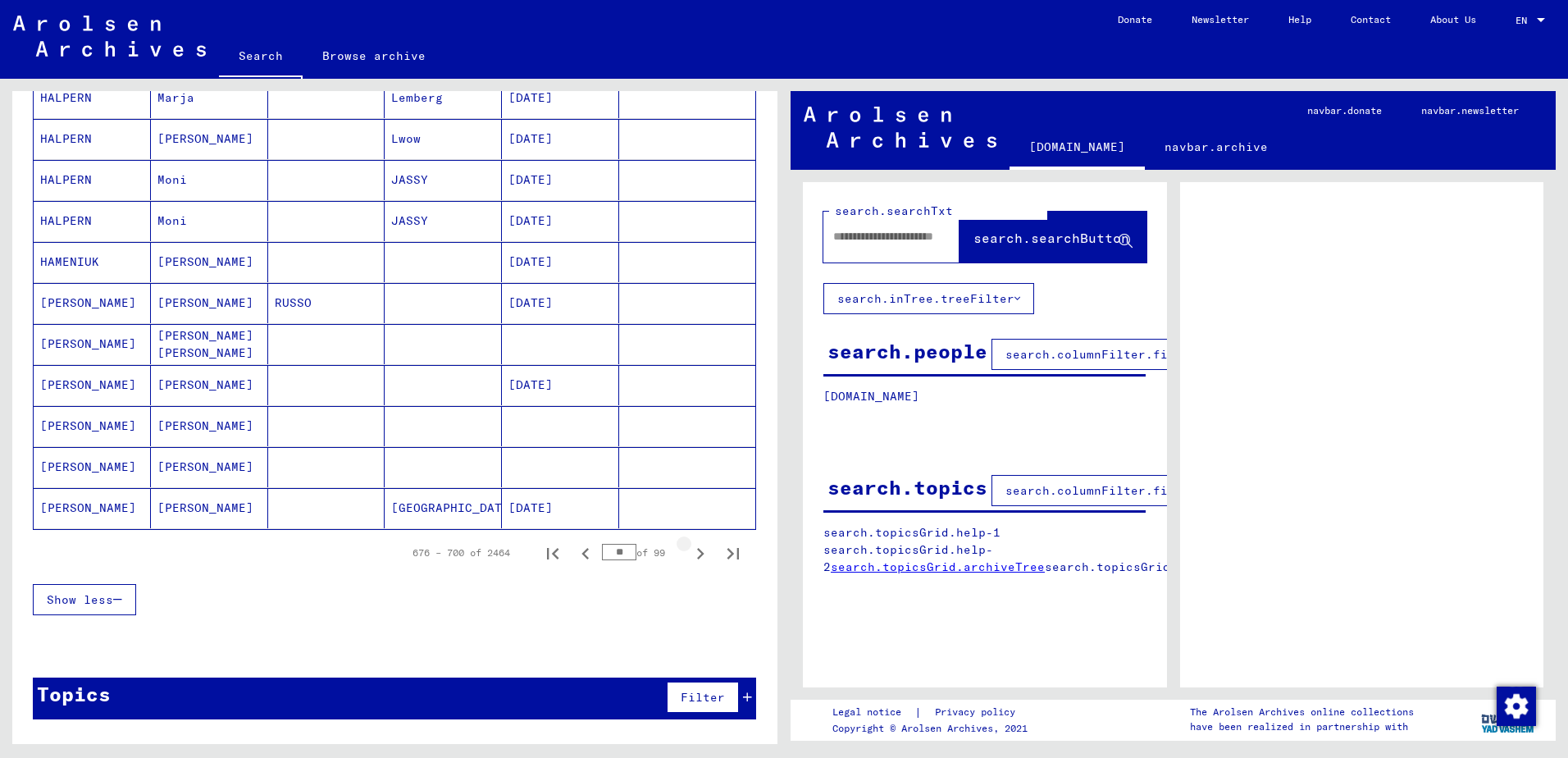
click at [688, 556] on icon "Next page" at bounding box center [700, 554] width 23 height 23
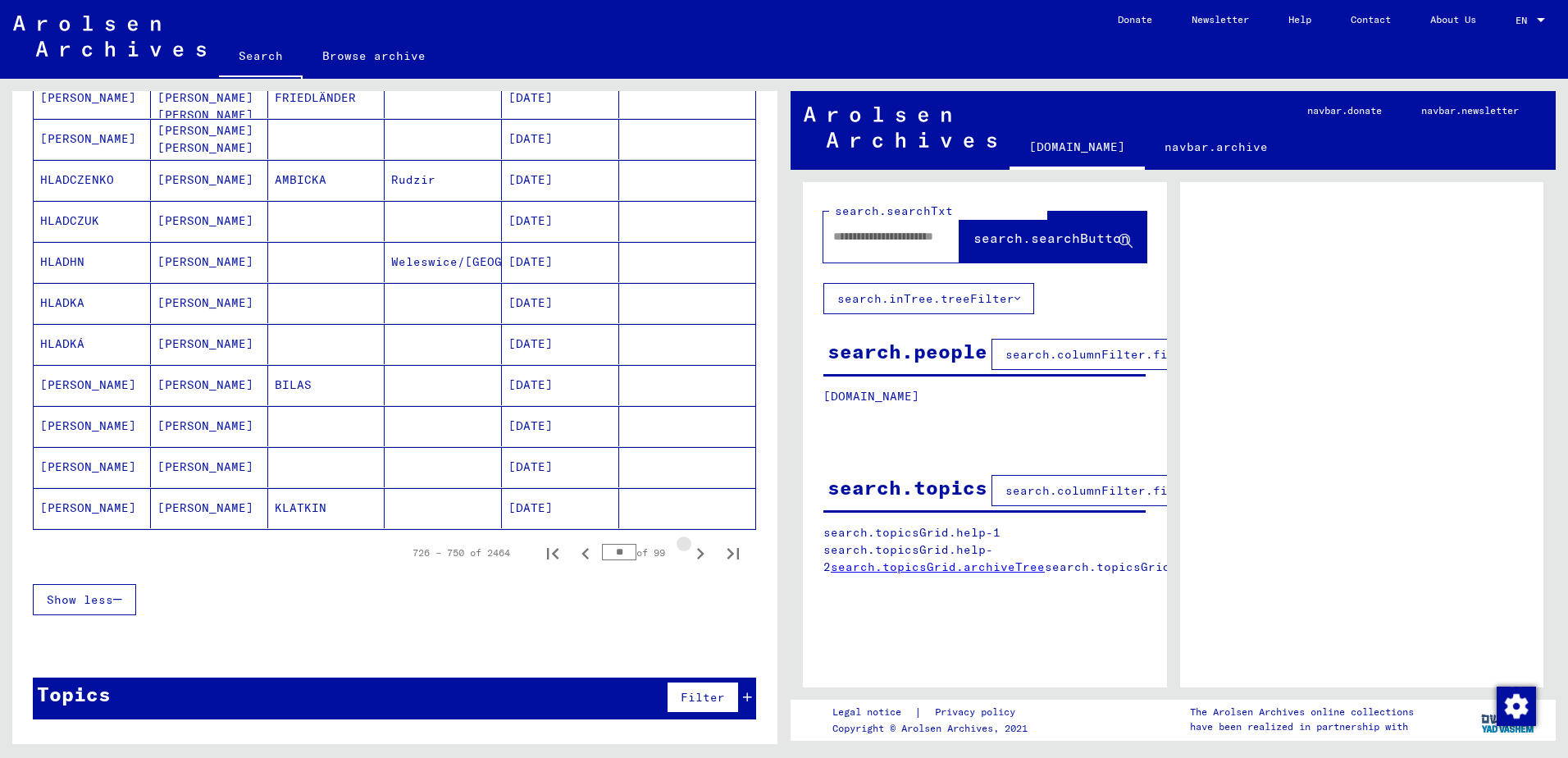
click at [688, 556] on icon "Next page" at bounding box center [700, 554] width 23 height 23
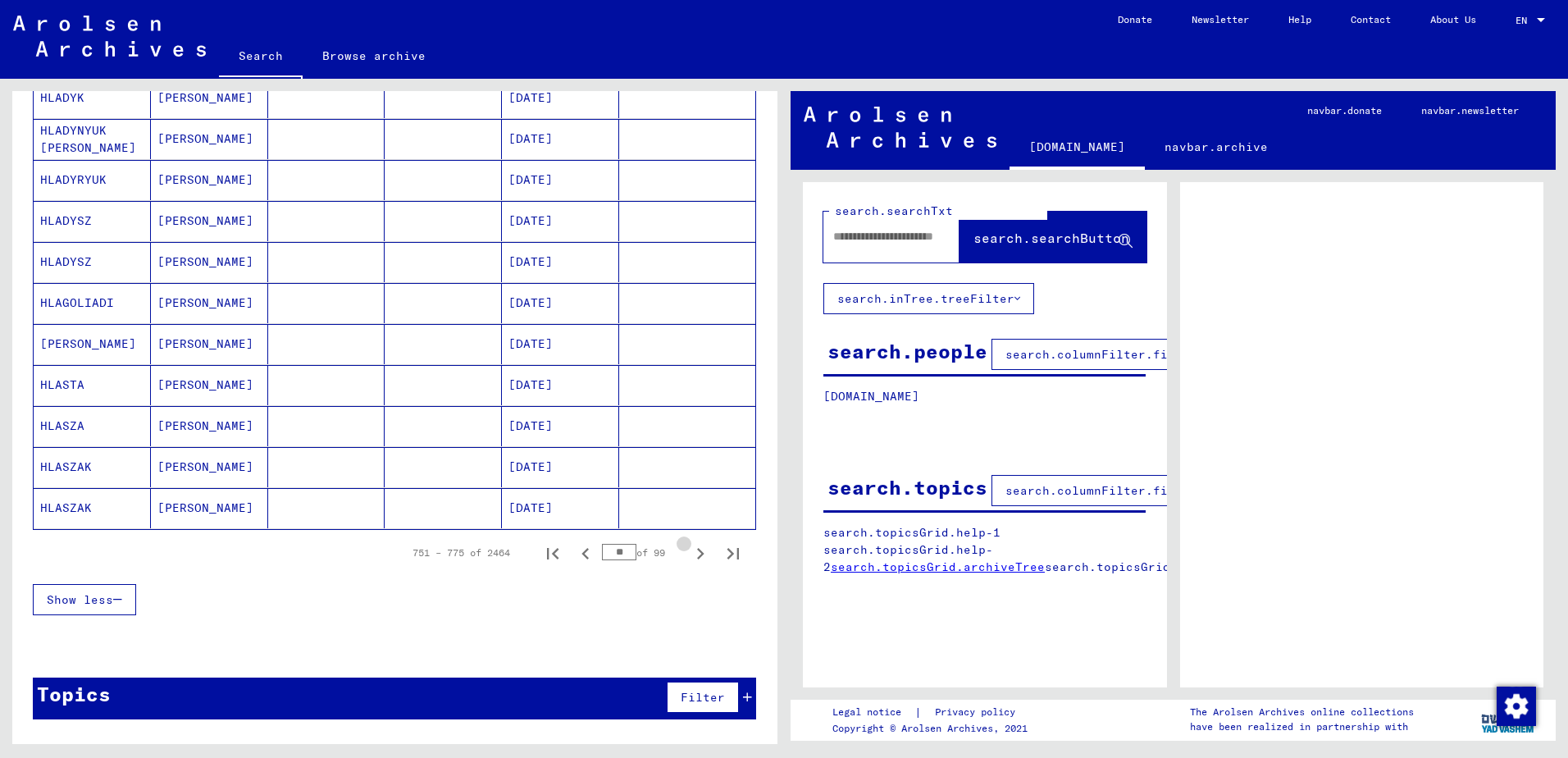
click at [688, 556] on icon "Next page" at bounding box center [700, 554] width 23 height 23
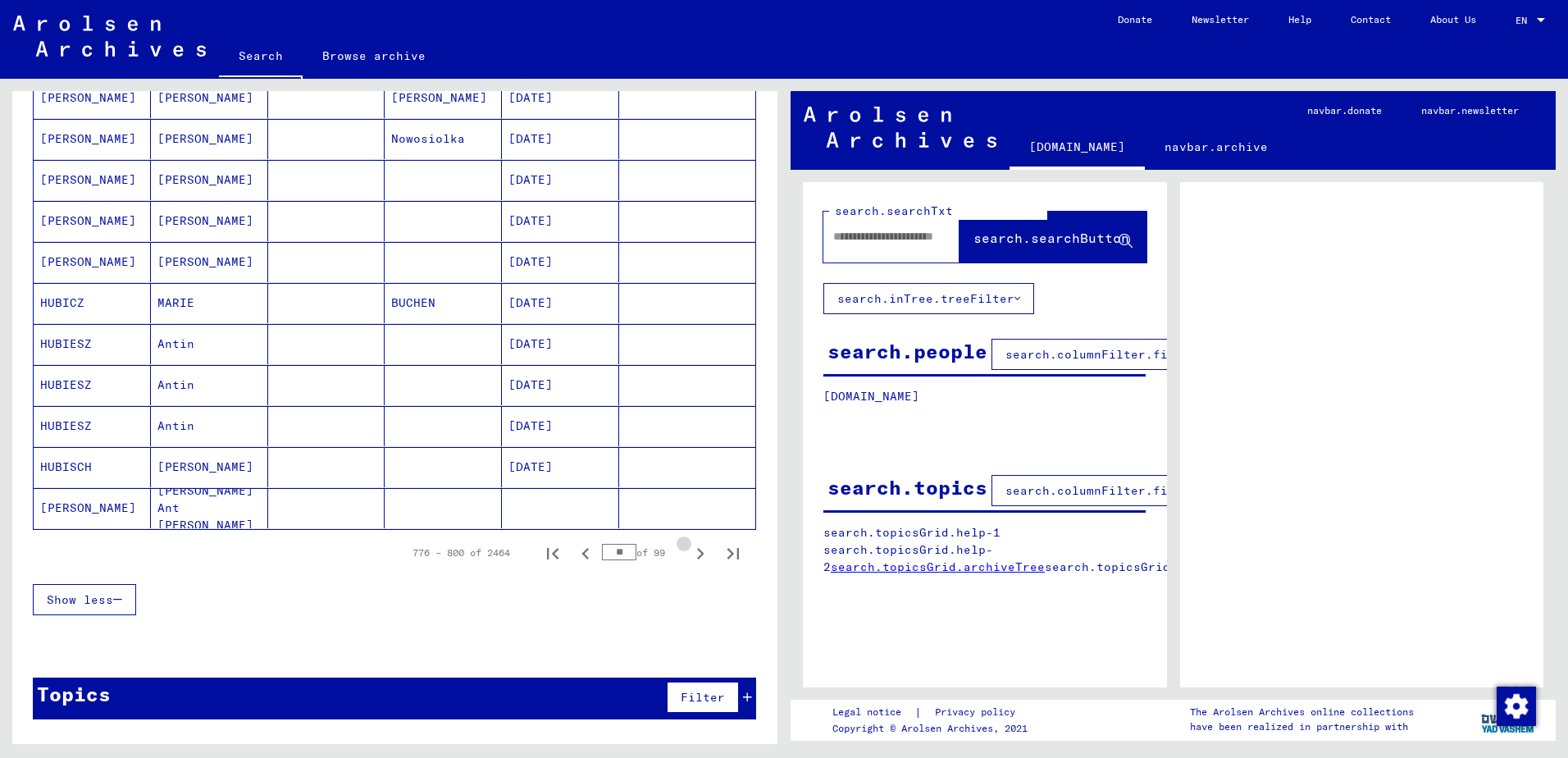
click at [688, 556] on icon "Next page" at bounding box center [700, 554] width 23 height 23
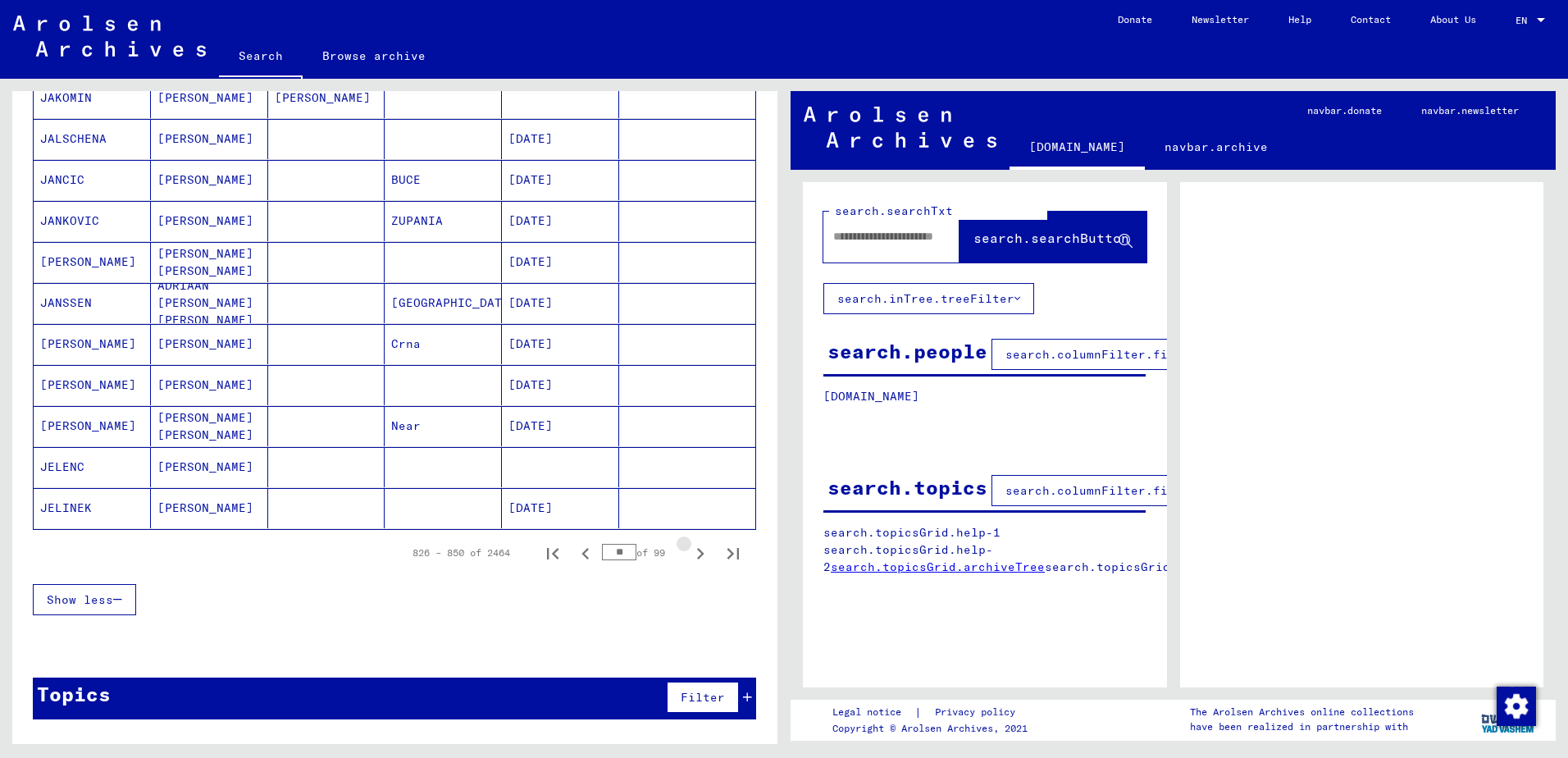
click at [688, 556] on icon "Next page" at bounding box center [700, 554] width 23 height 23
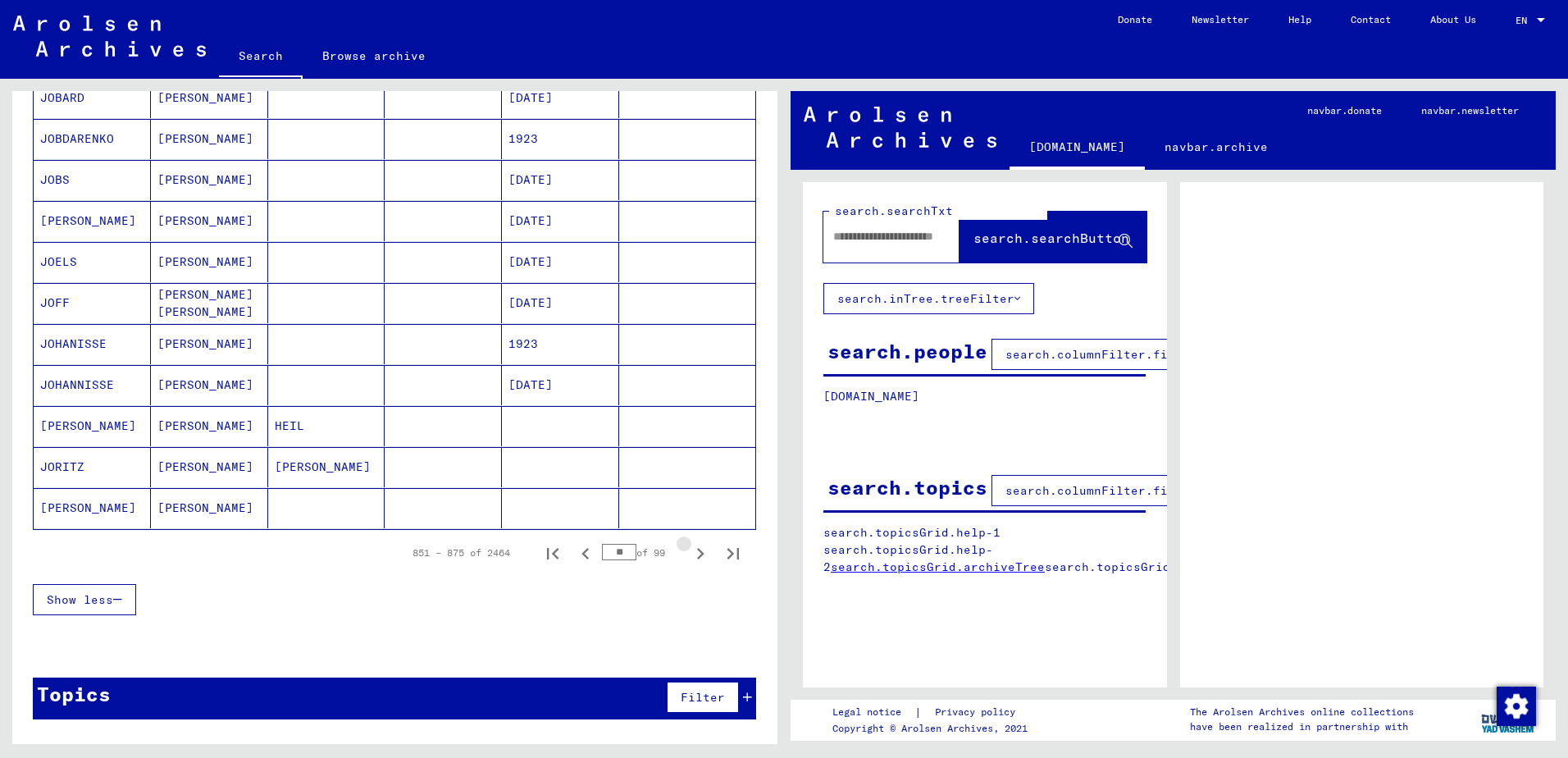
click at [688, 556] on icon "Next page" at bounding box center [700, 554] width 23 height 23
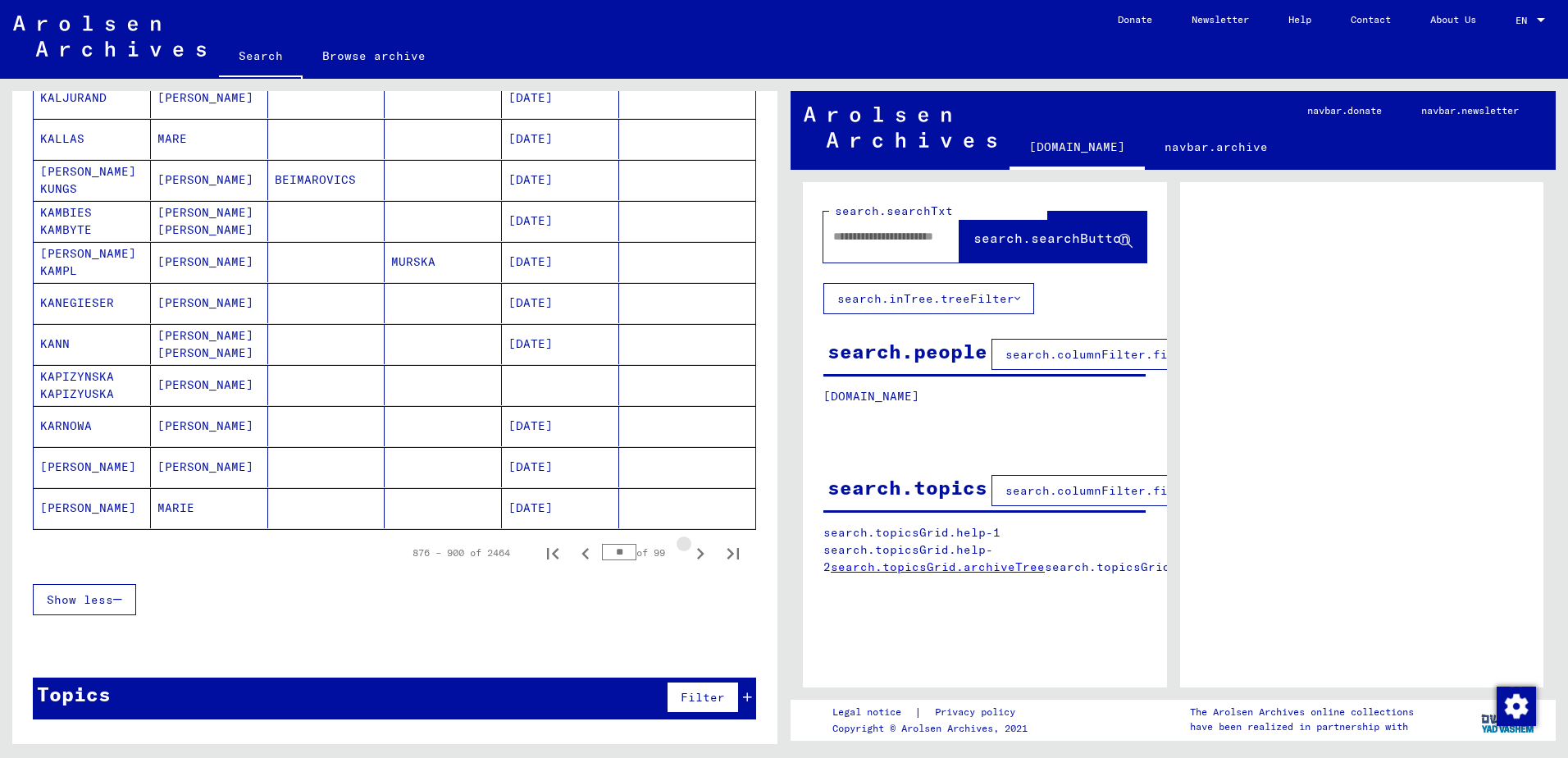
click at [688, 556] on icon "Next page" at bounding box center [700, 554] width 23 height 23
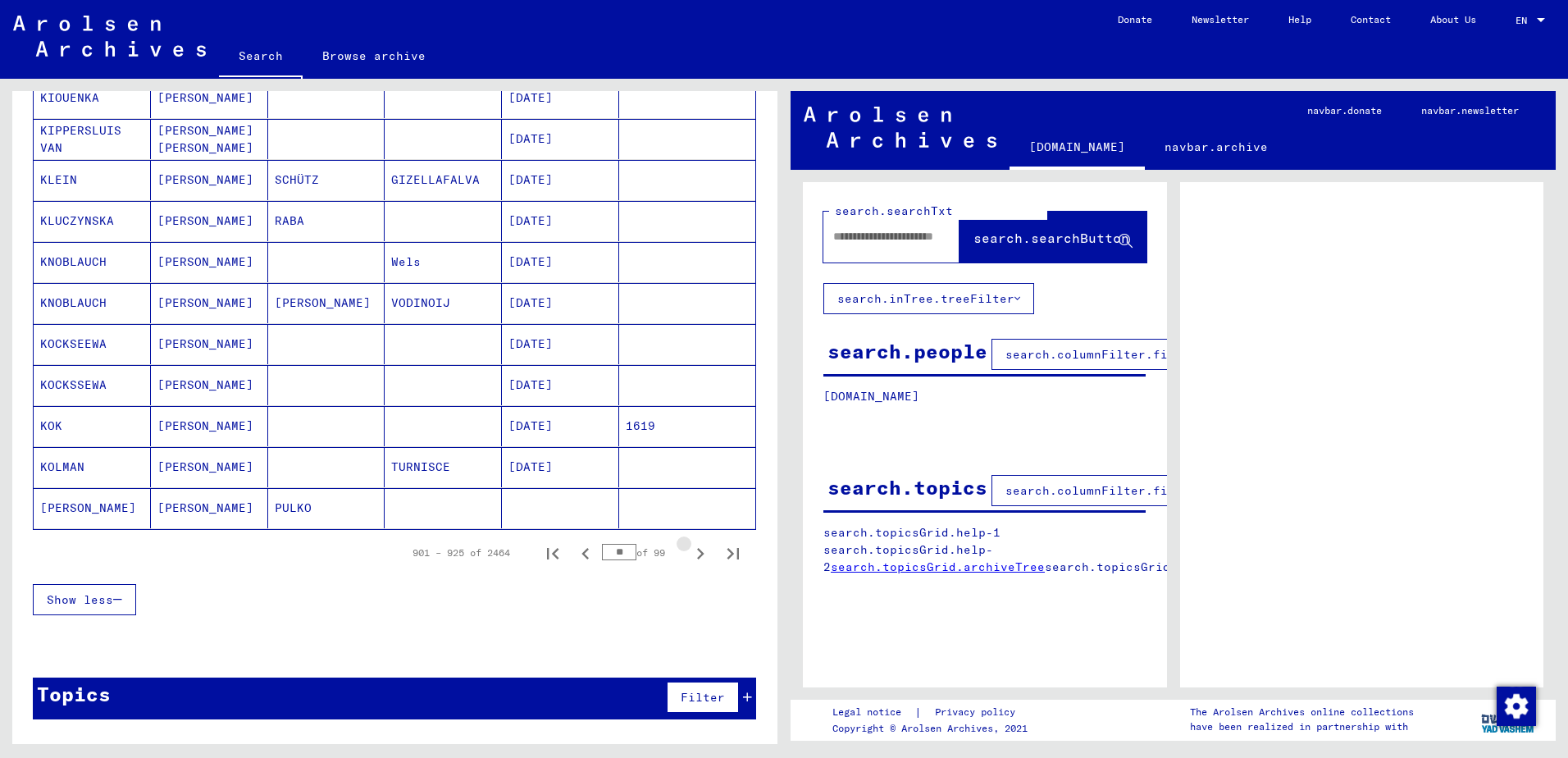
click at [688, 556] on icon "Next page" at bounding box center [700, 554] width 23 height 23
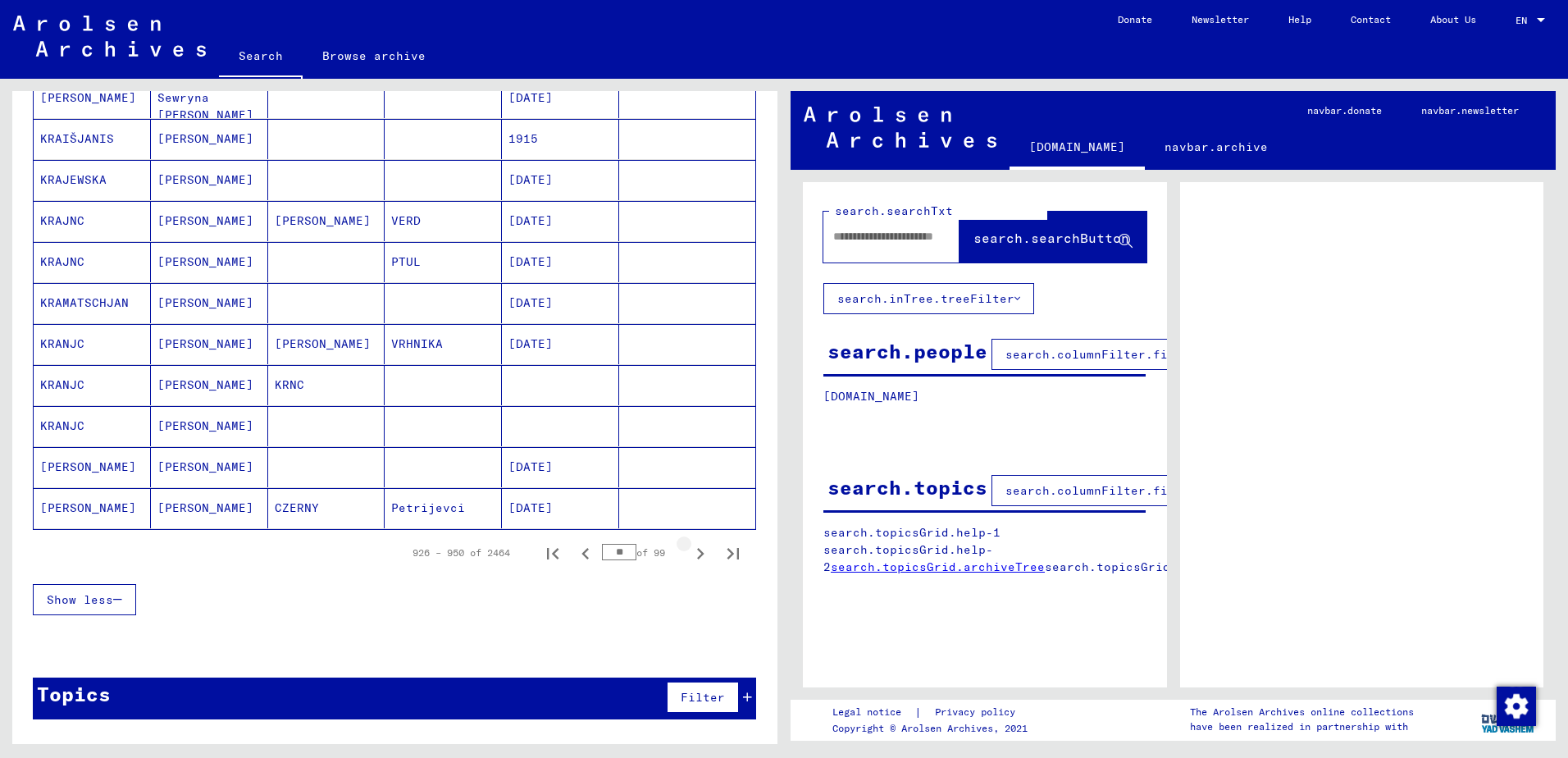
click at [688, 556] on icon "Next page" at bounding box center [700, 554] width 23 height 23
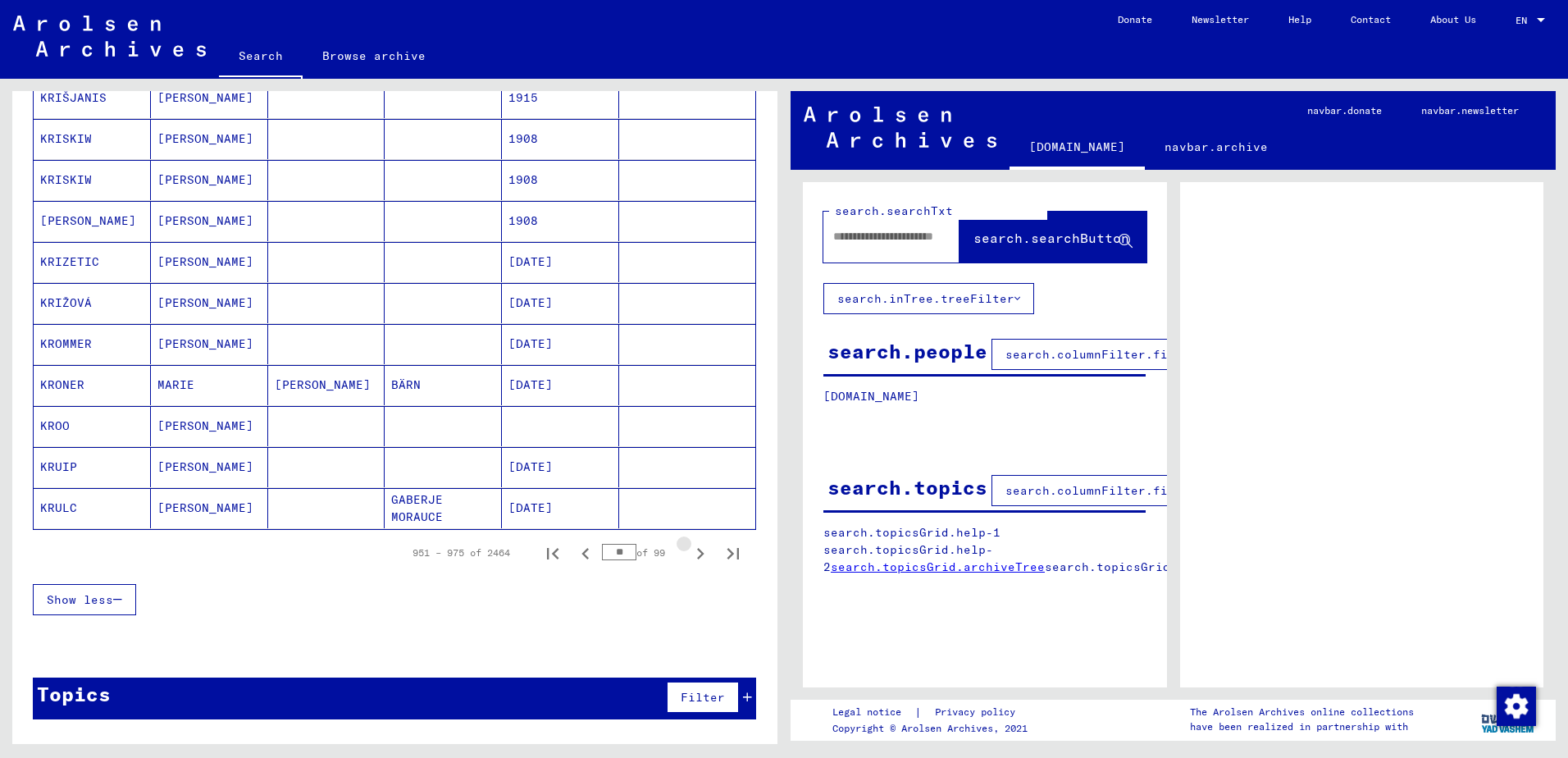
click at [688, 556] on icon "Next page" at bounding box center [700, 554] width 23 height 23
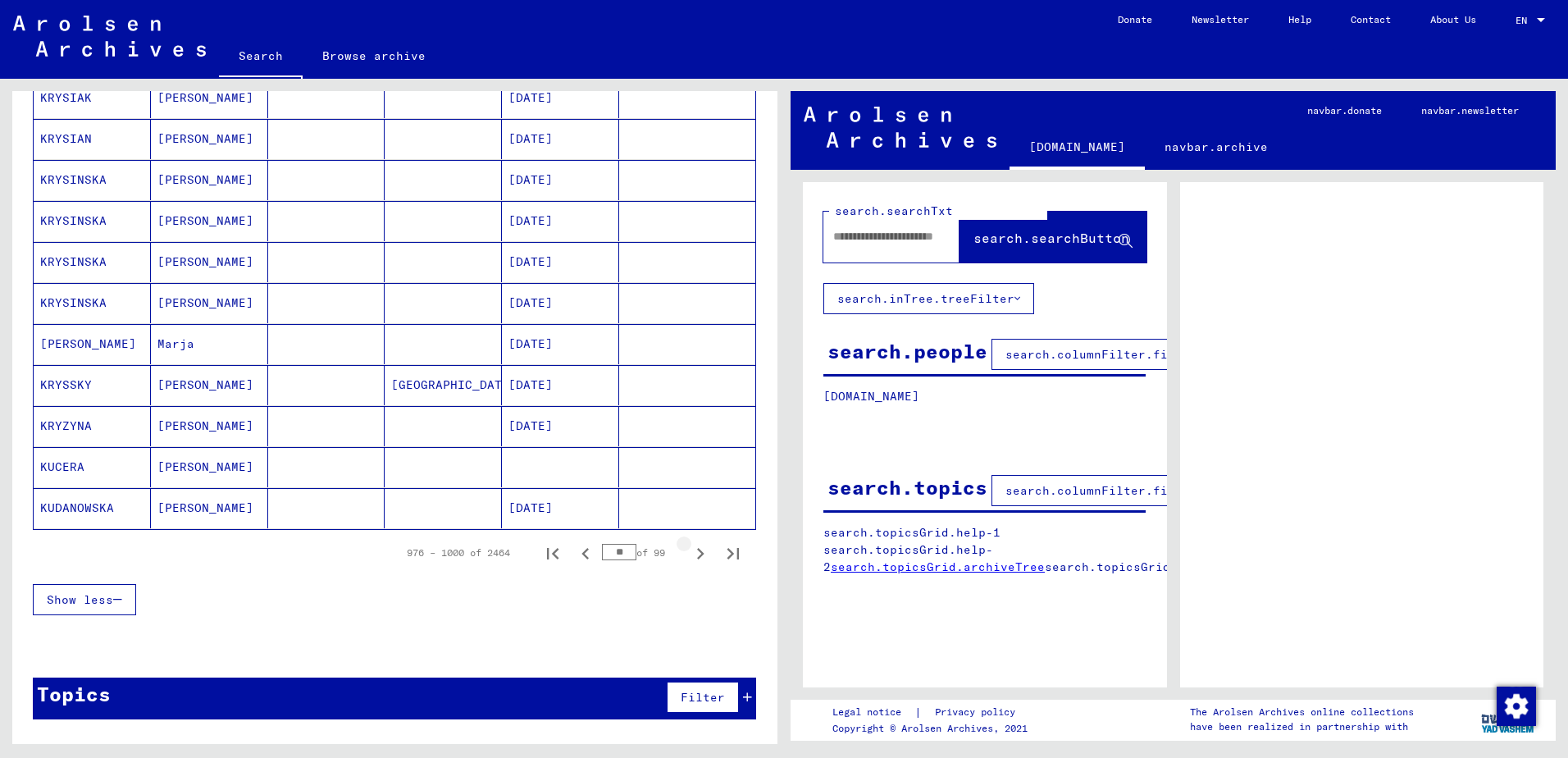
click at [688, 556] on icon "Next page" at bounding box center [700, 554] width 23 height 23
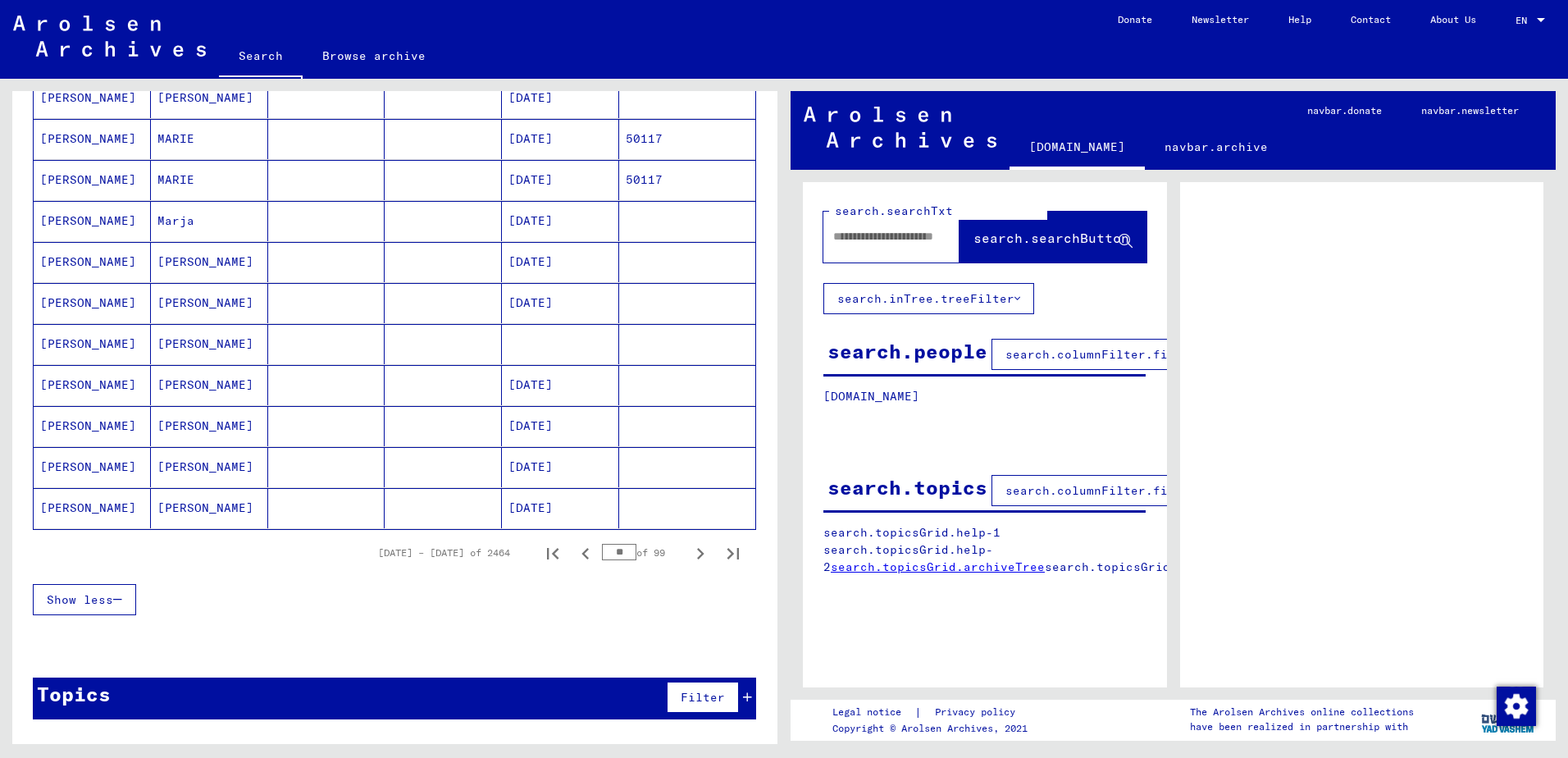
click at [688, 556] on icon "Next page" at bounding box center [700, 554] width 23 height 23
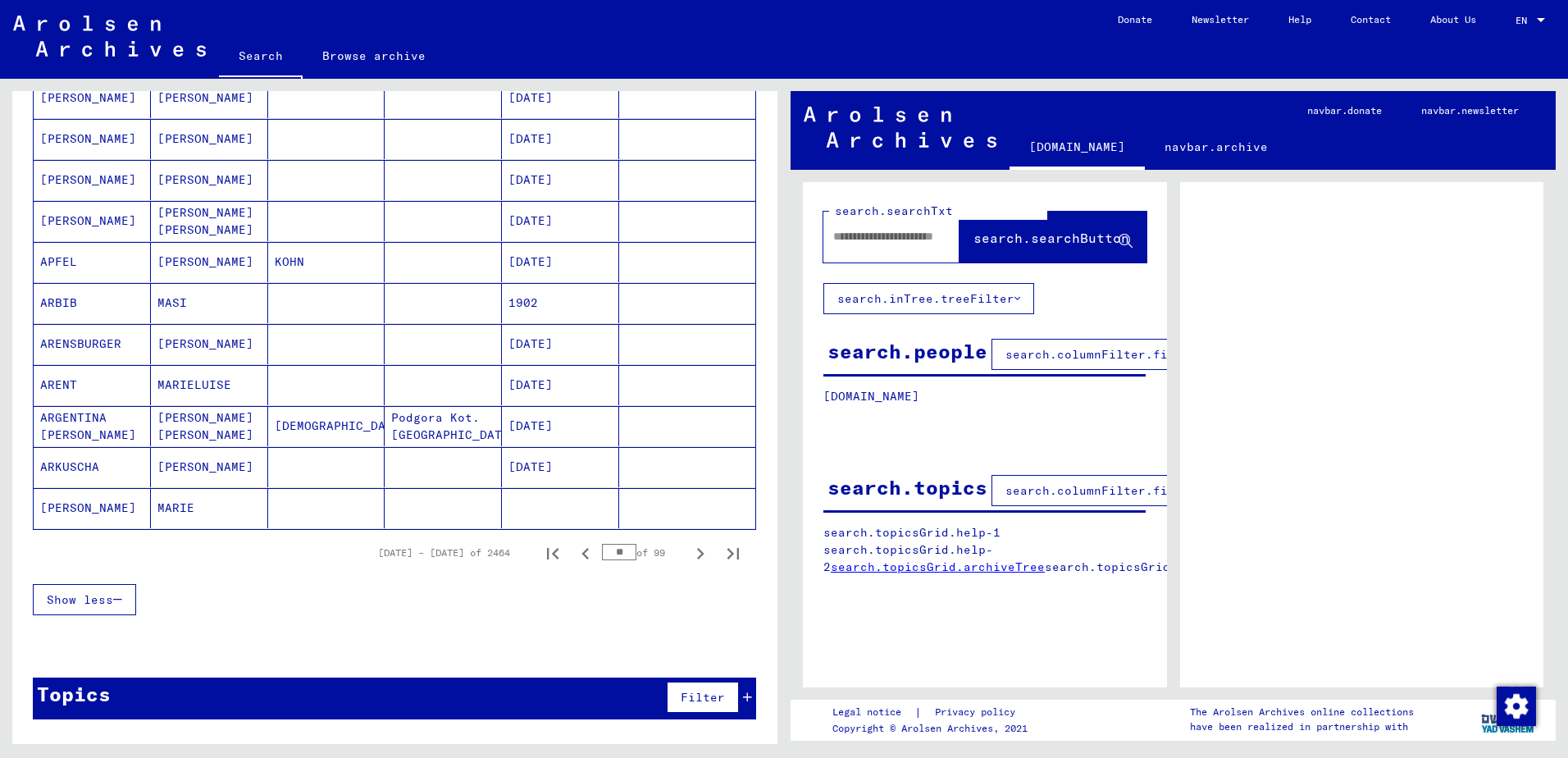
click at [688, 556] on icon "Next page" at bounding box center [700, 554] width 23 height 23
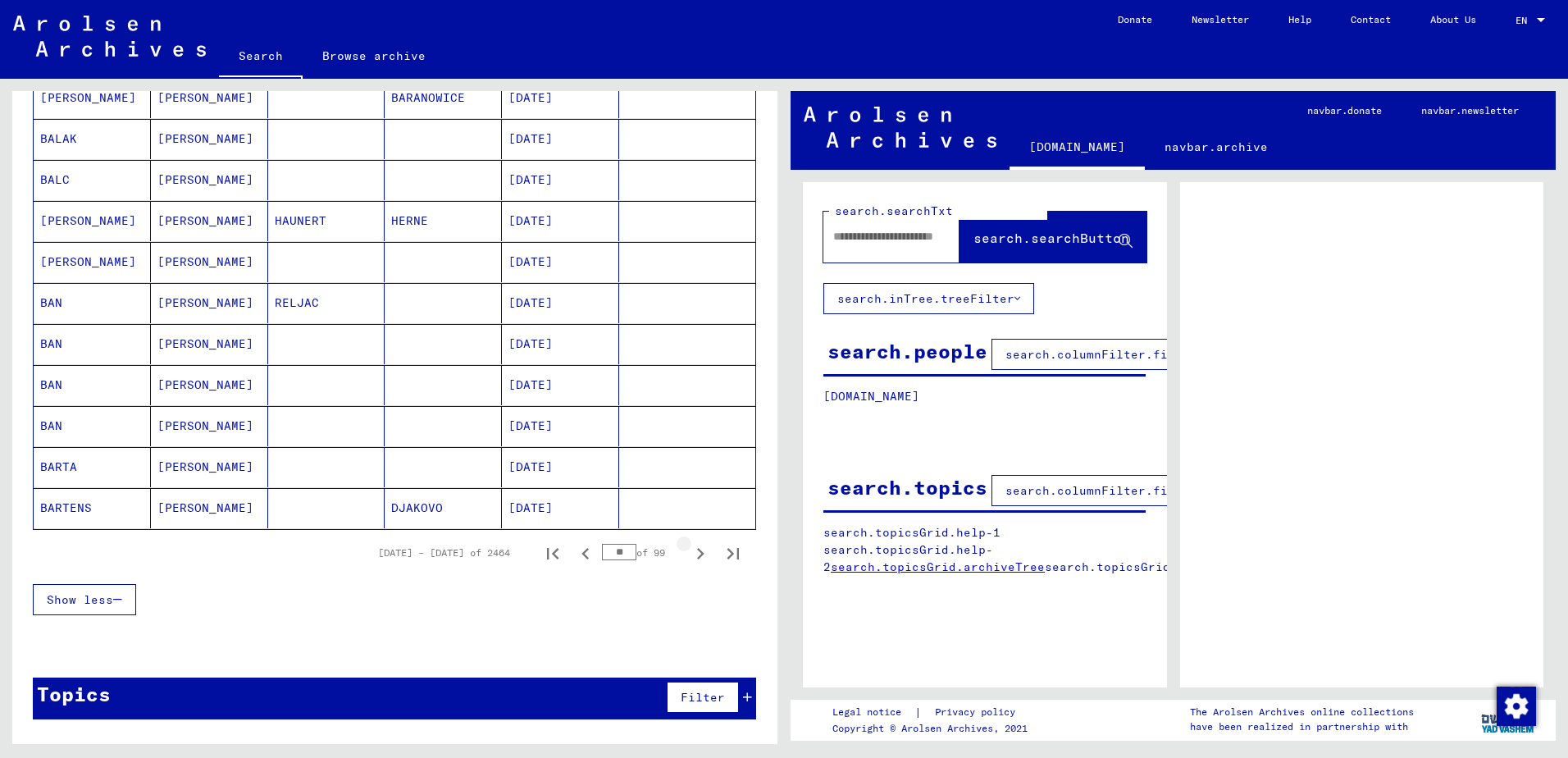
click at [688, 556] on icon "Next page" at bounding box center [700, 554] width 23 height 23
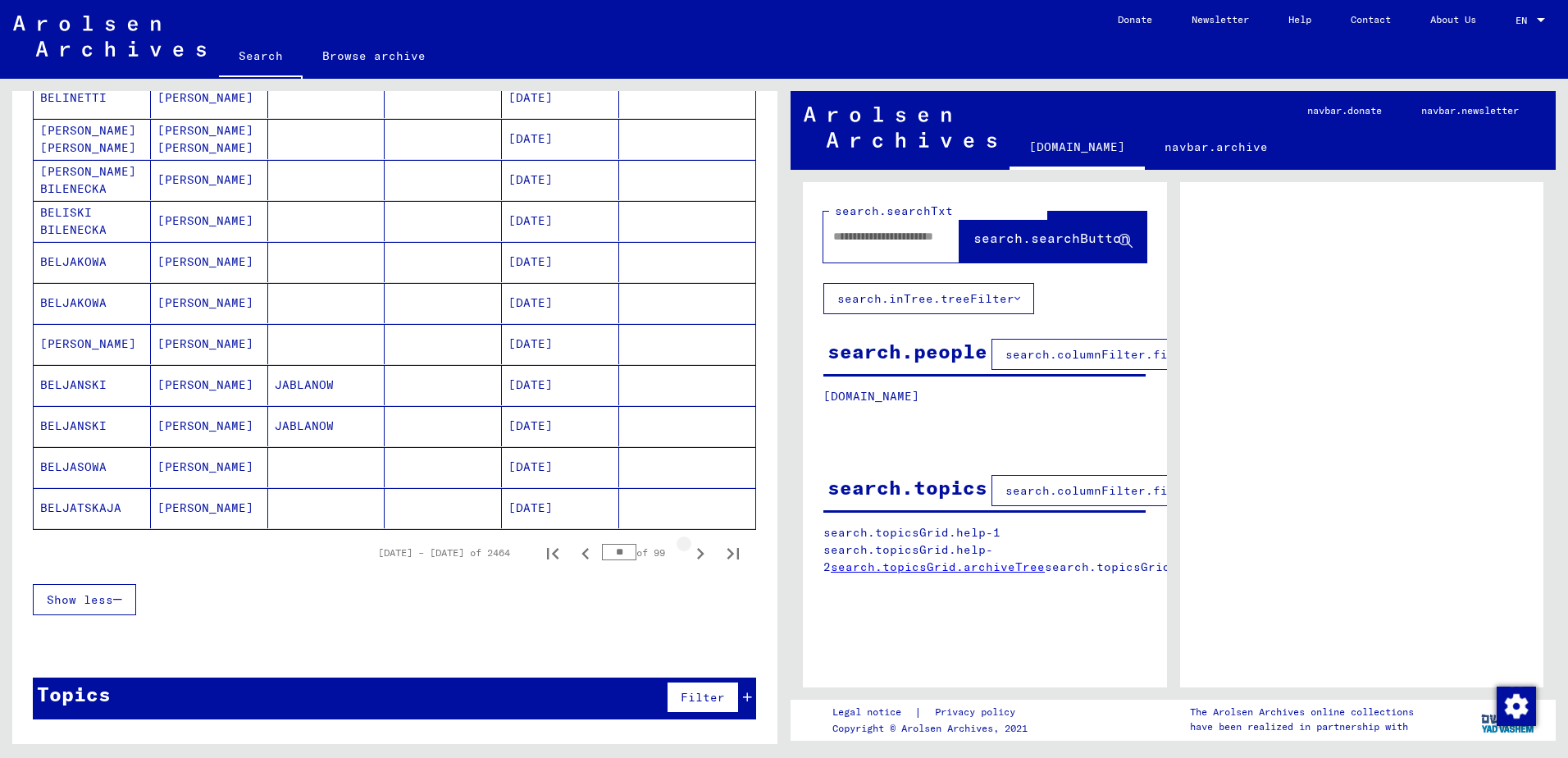
click at [688, 556] on icon "Next page" at bounding box center [700, 554] width 23 height 23
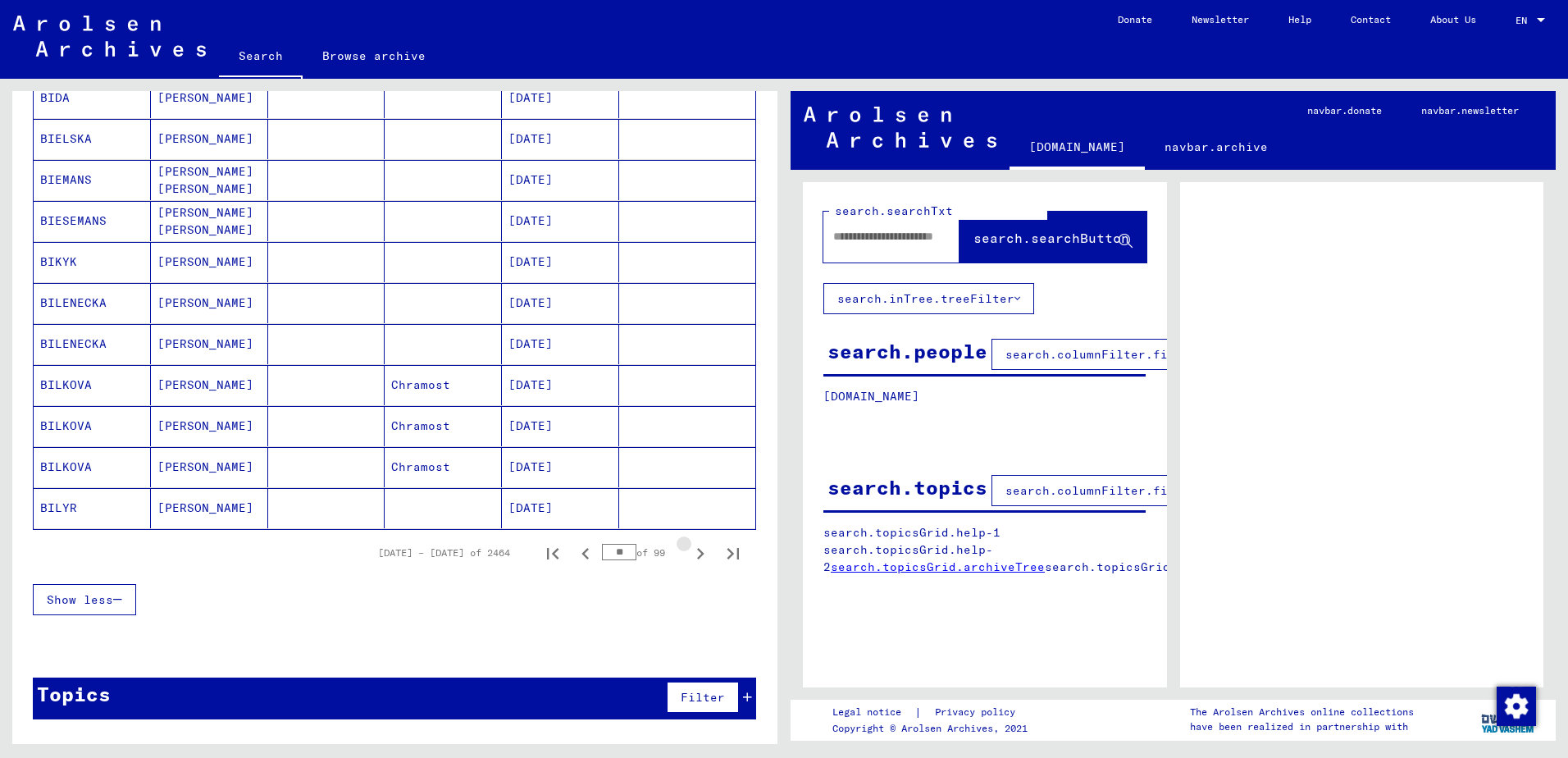
click at [688, 556] on icon "Next page" at bounding box center [700, 554] width 23 height 23
type input "**"
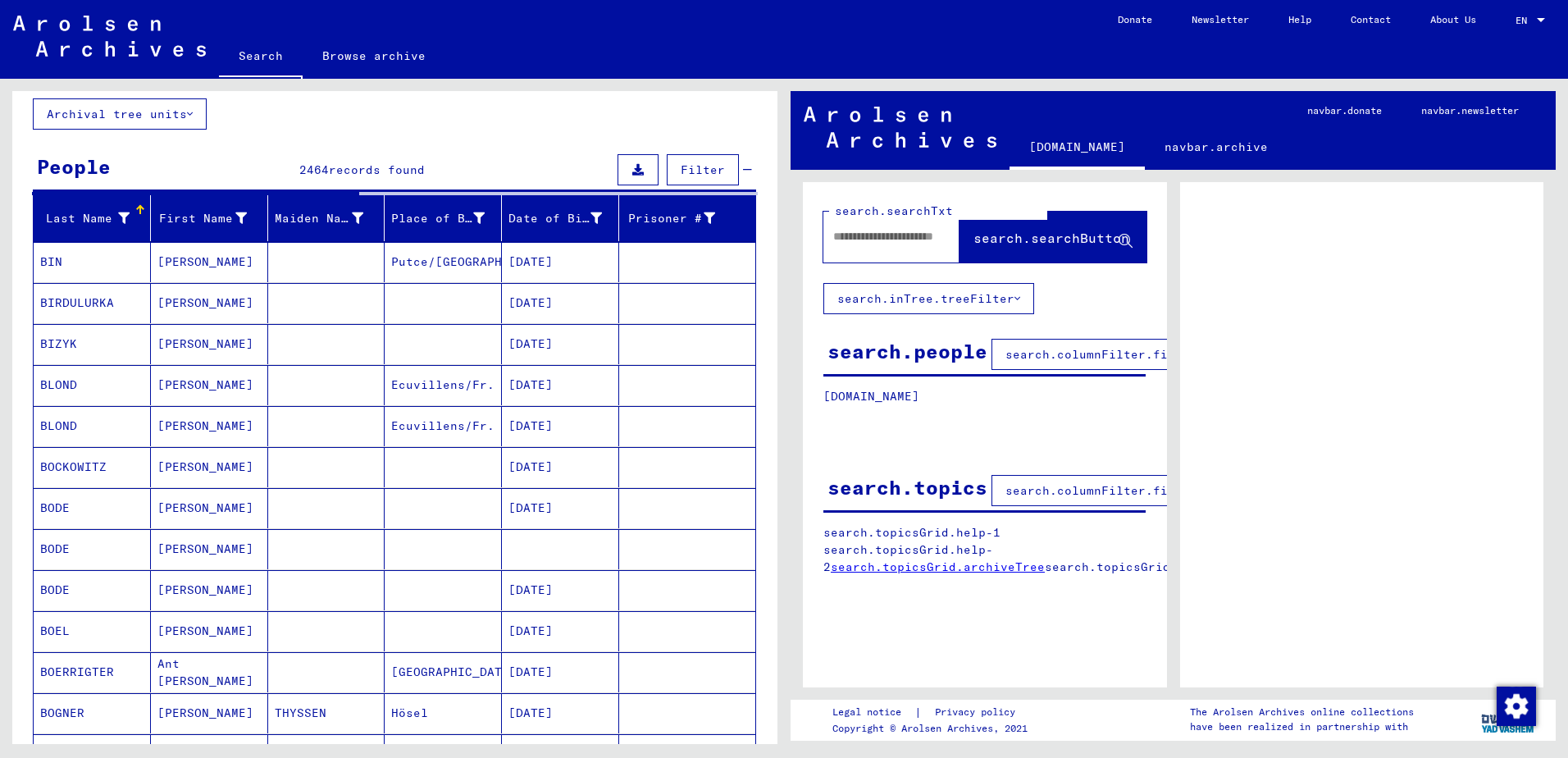
scroll to position [0, 0]
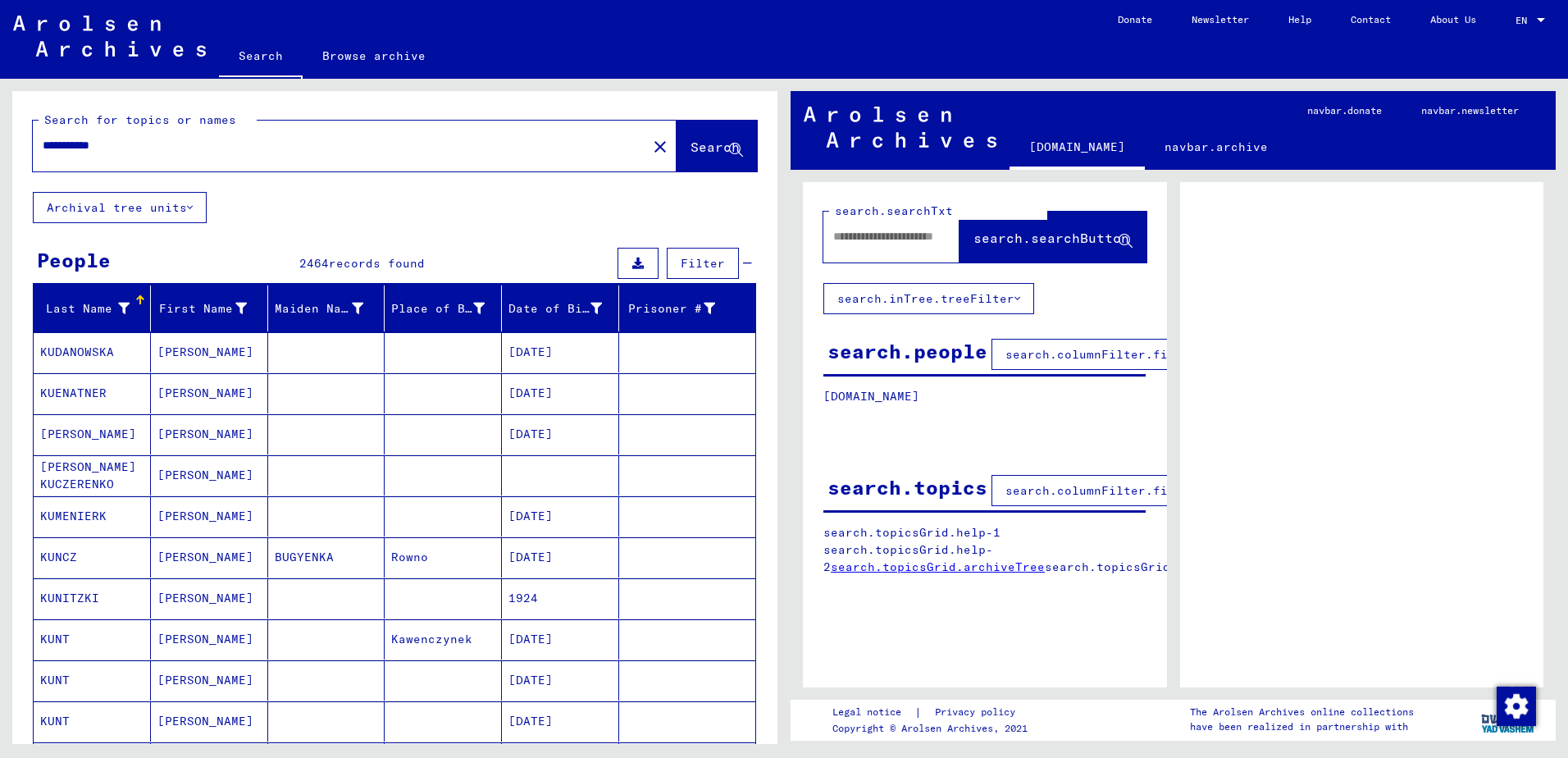
click at [181, 144] on input "**********" at bounding box center [340, 145] width 595 height 17
type input "**********"
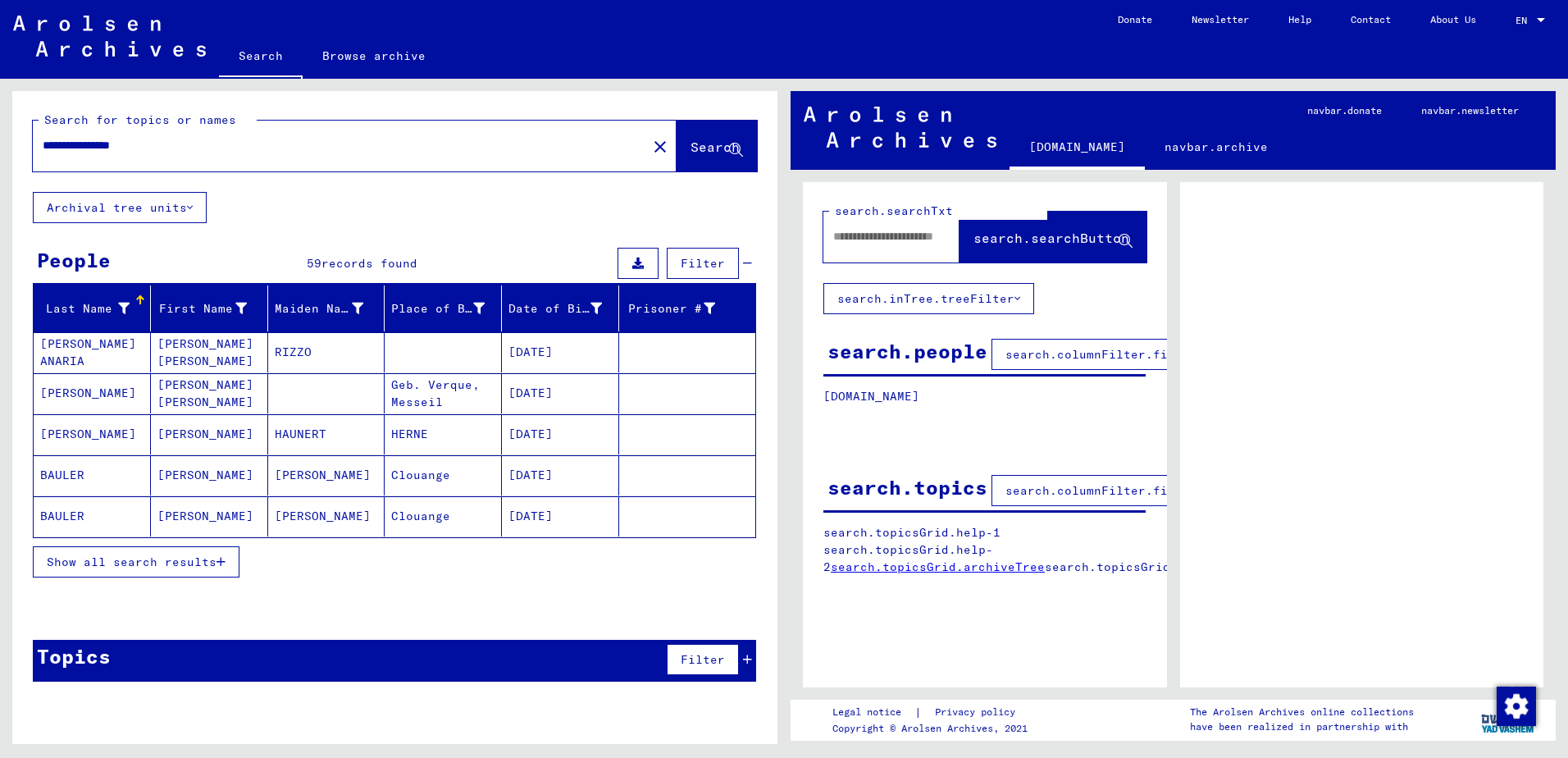
click at [200, 562] on span "Show all search results" at bounding box center [131, 562] width 170 height 15
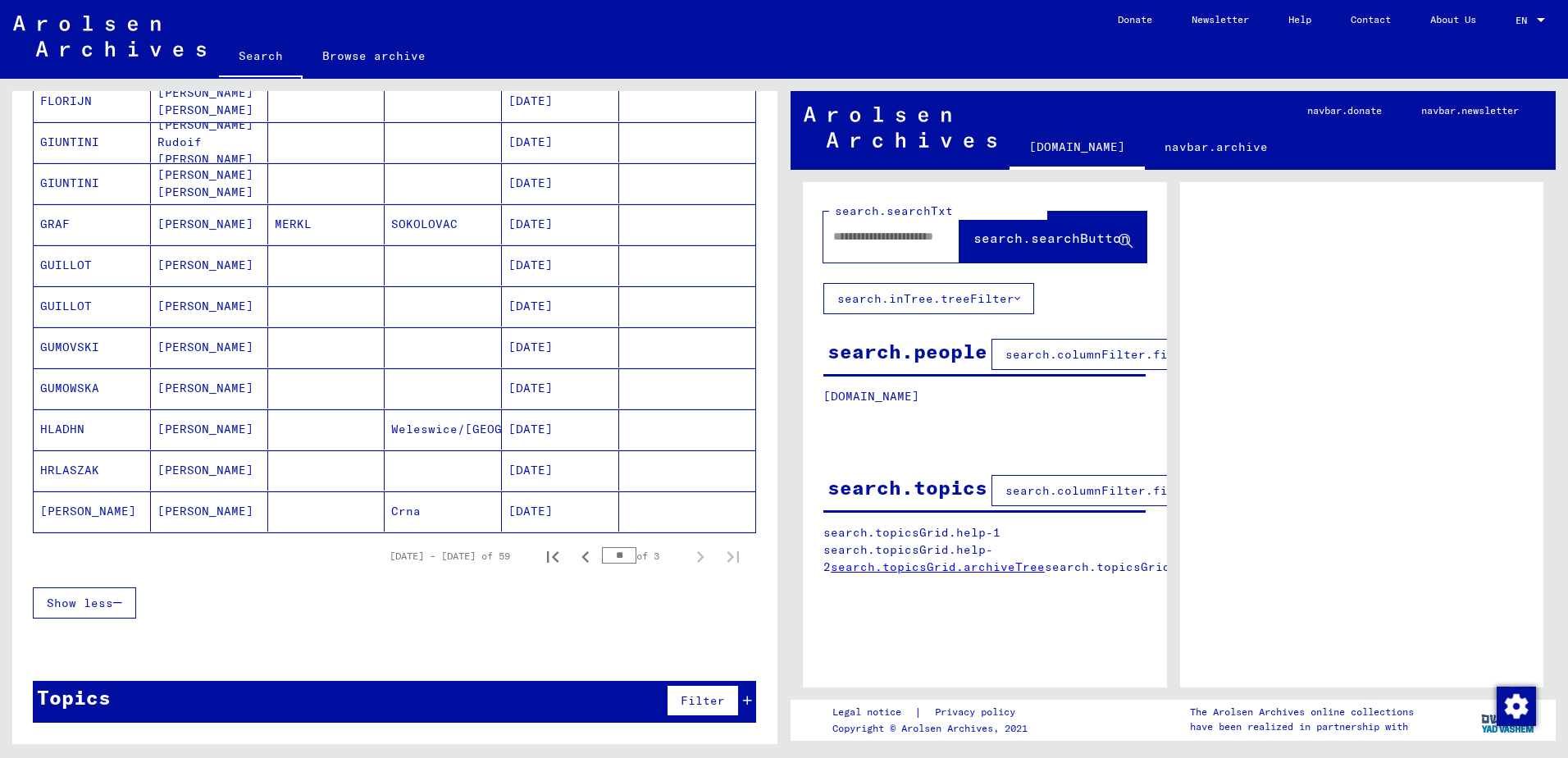
scroll to position [828, 0]
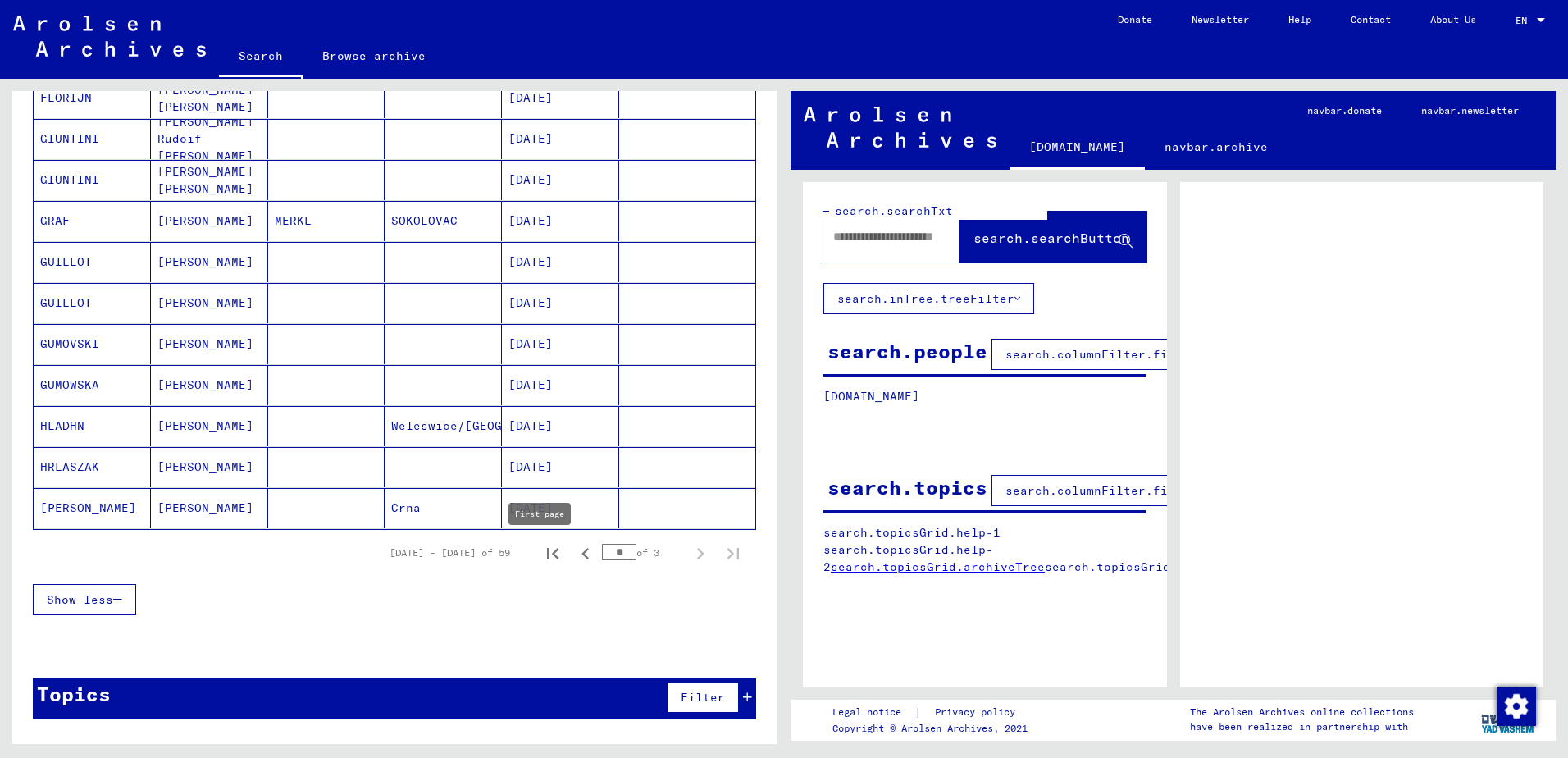
click at [547, 554] on icon "First page" at bounding box center [553, 554] width 11 height 11
click at [688, 552] on icon "Next page" at bounding box center [700, 554] width 23 height 23
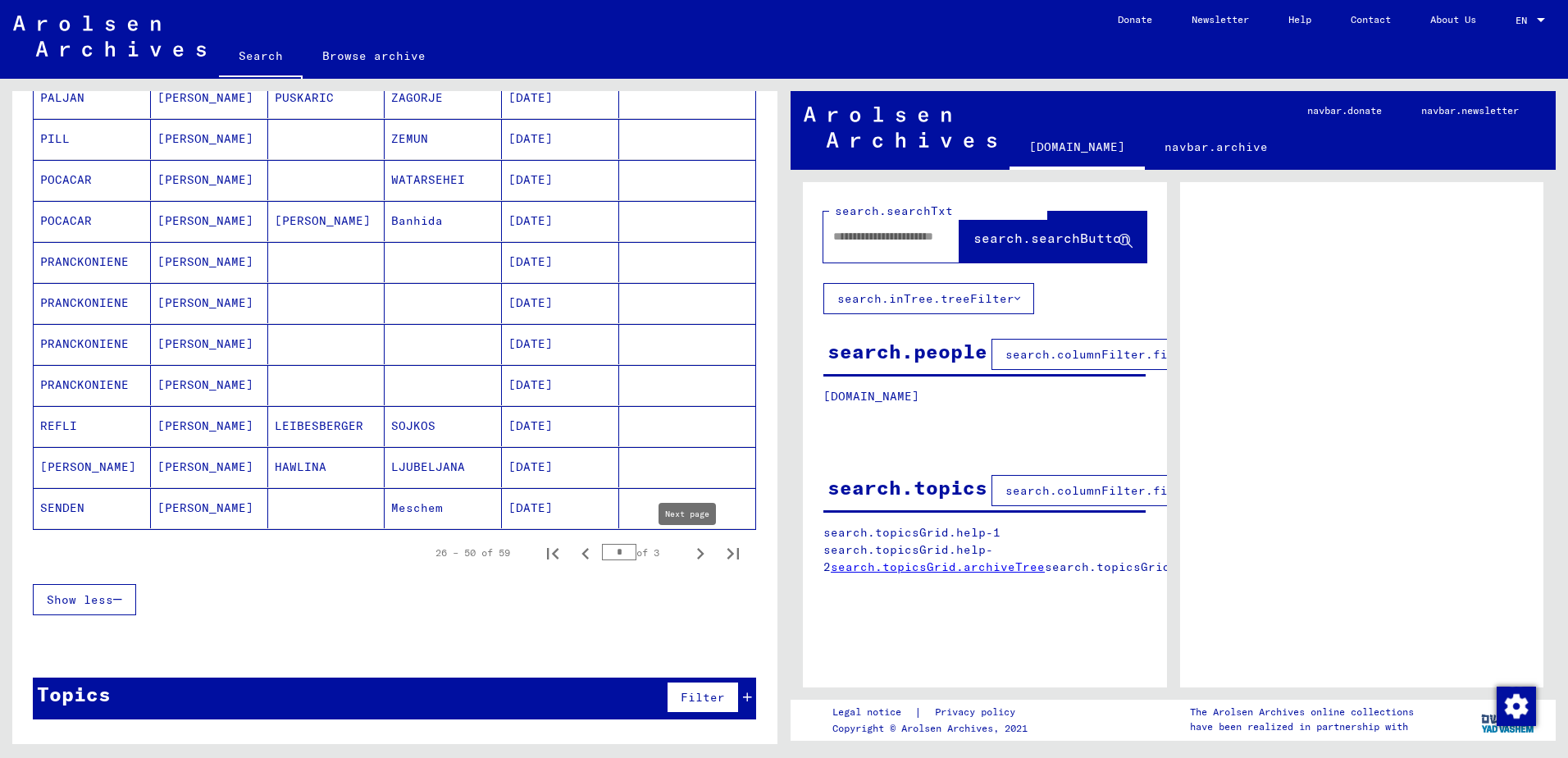
click at [688, 556] on icon "Next page" at bounding box center [700, 554] width 23 height 23
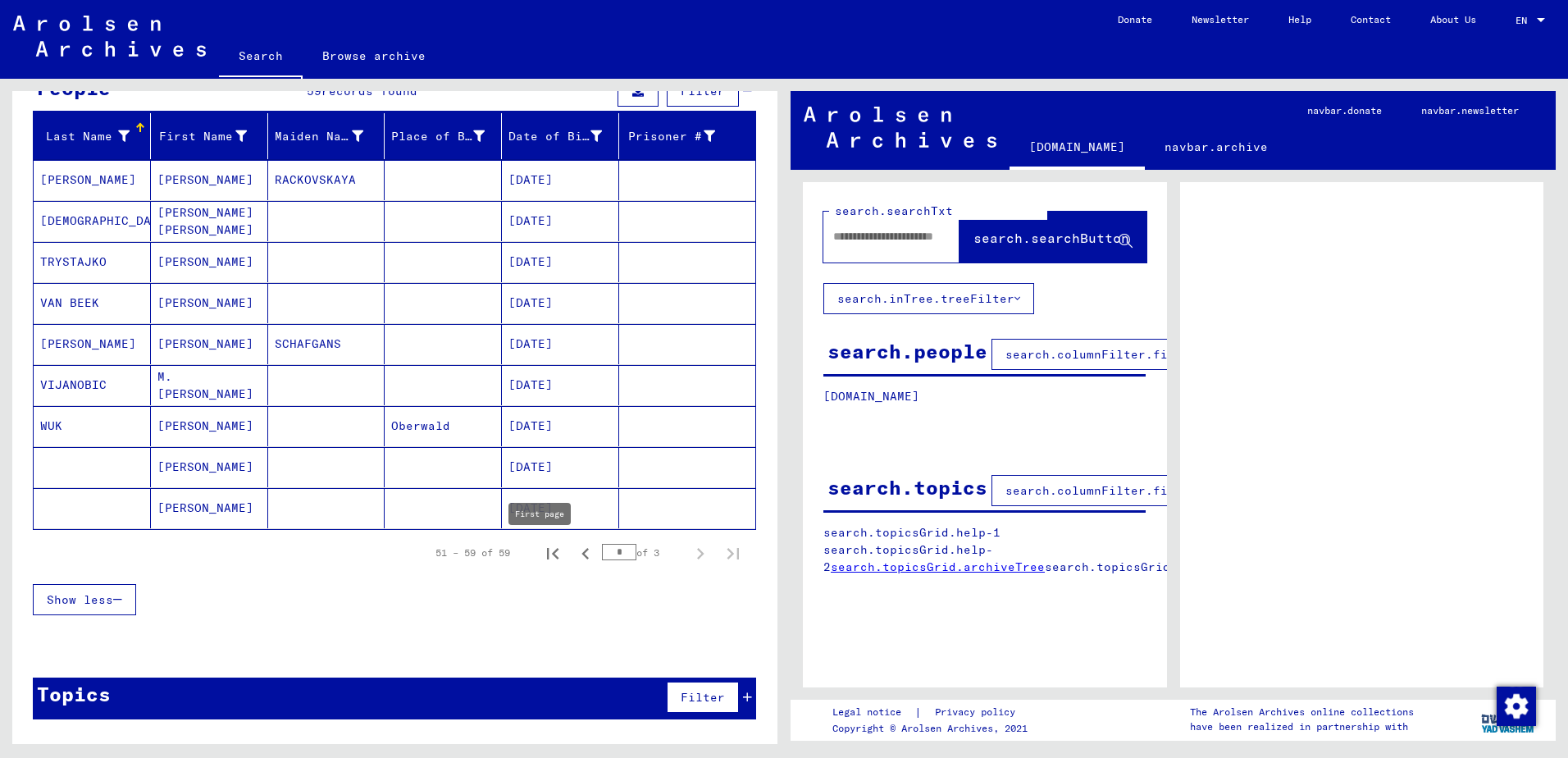
click at [547, 553] on icon "First page" at bounding box center [553, 554] width 11 height 11
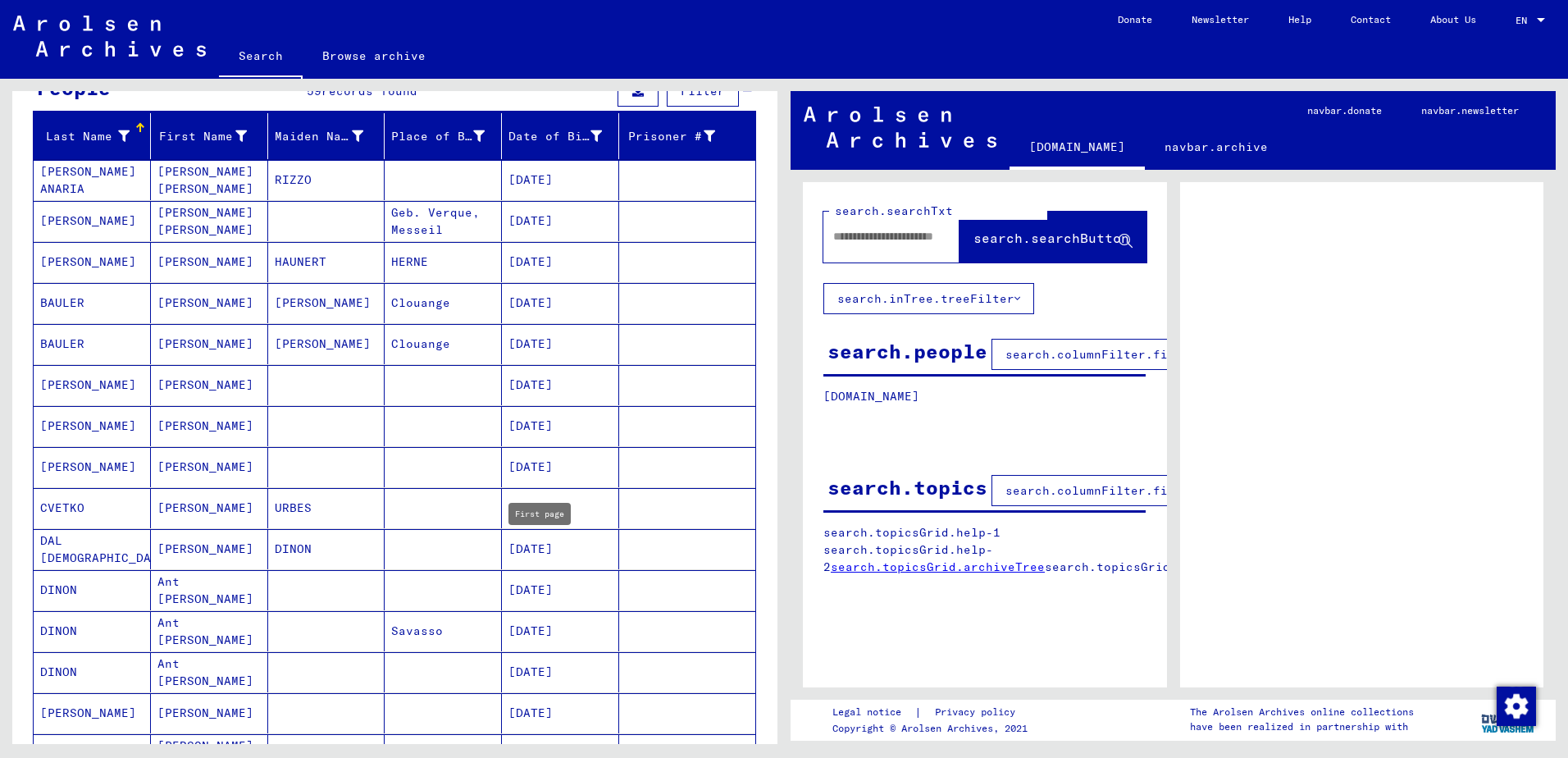
type input "*"
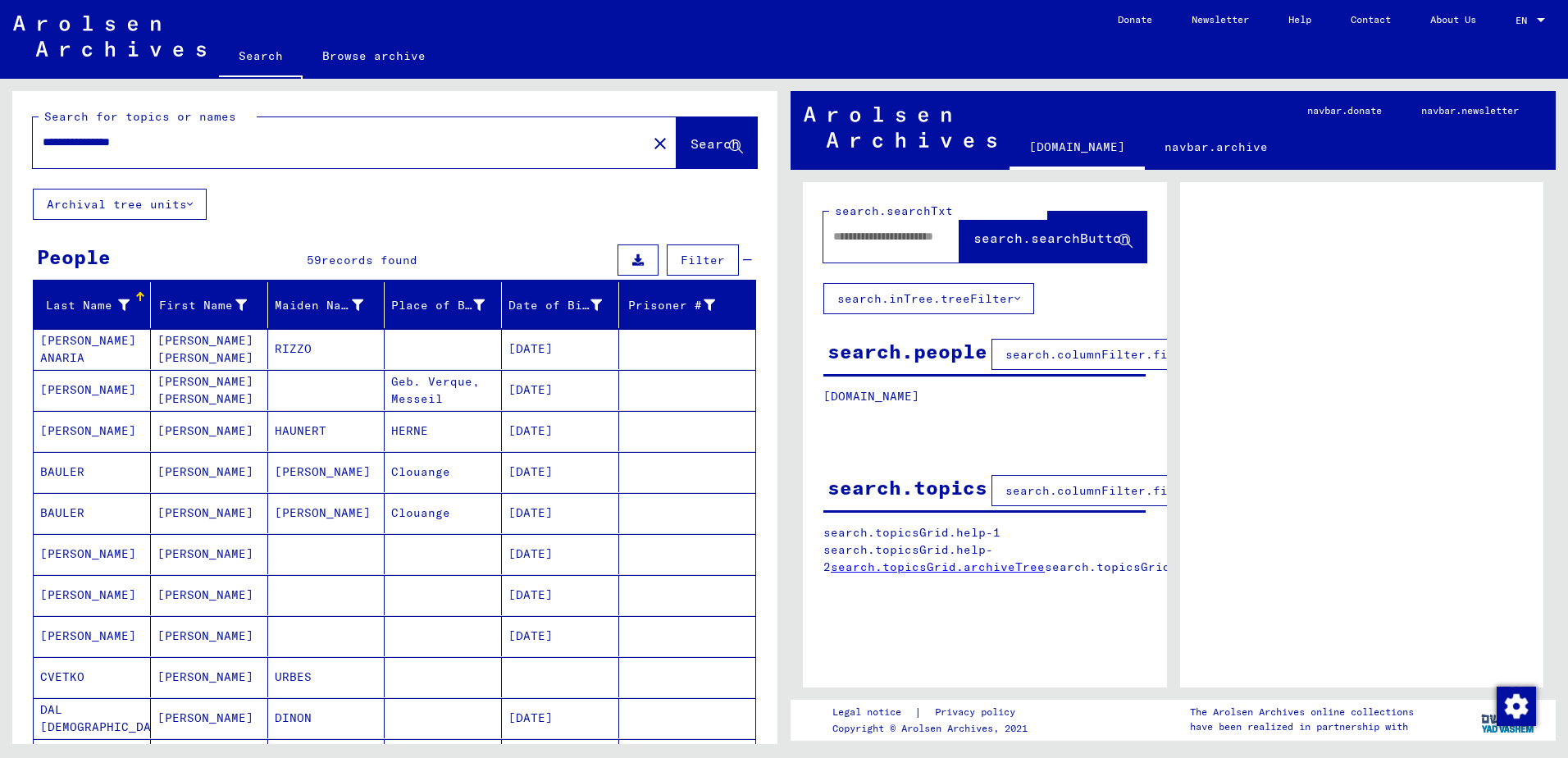
scroll to position [0, 0]
